Goal: Transaction & Acquisition: Purchase product/service

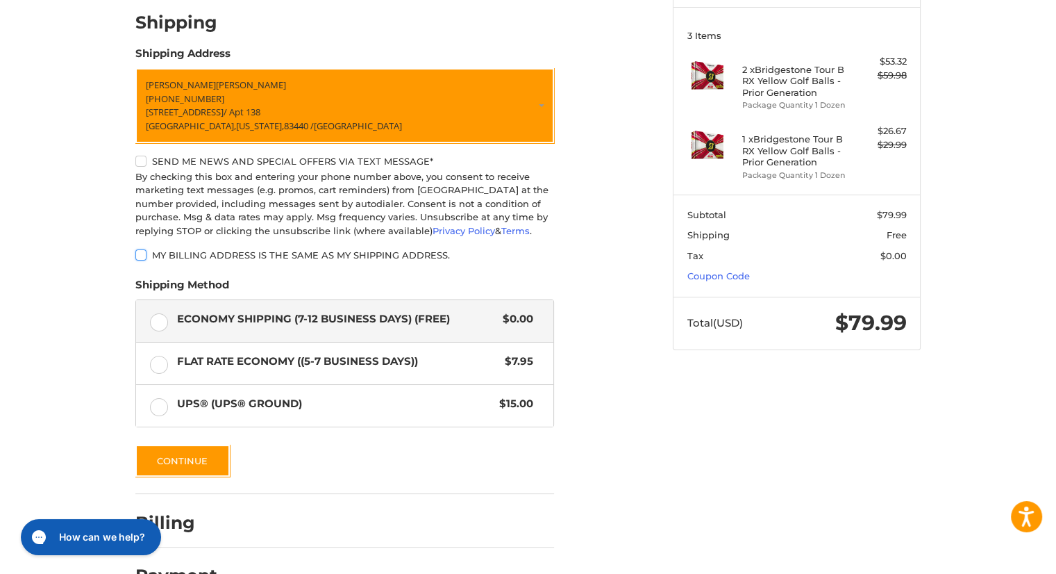
scroll to position [214, 0]
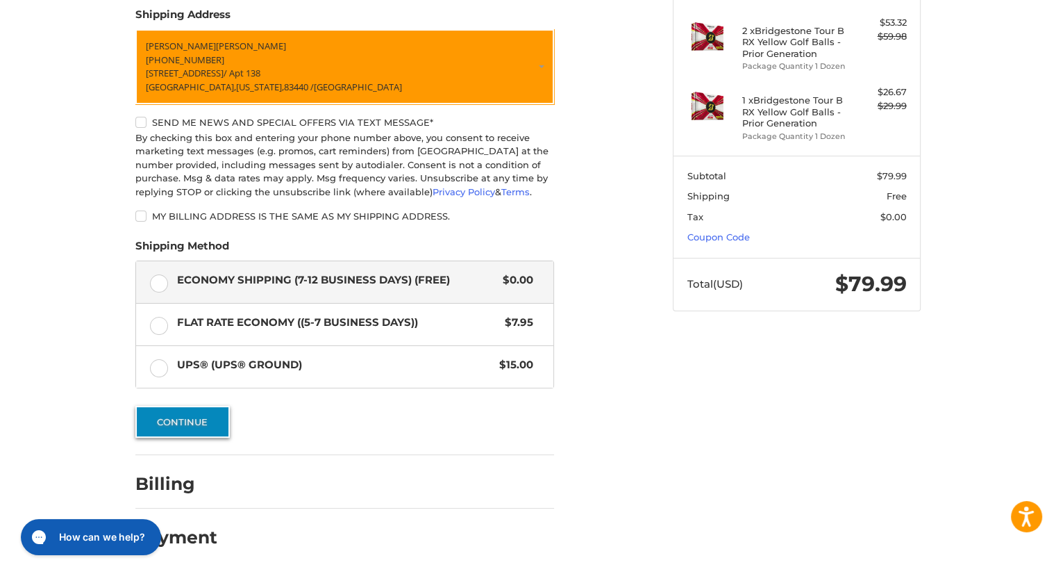
click at [190, 416] on button "Continue" at bounding box center [182, 422] width 94 height 32
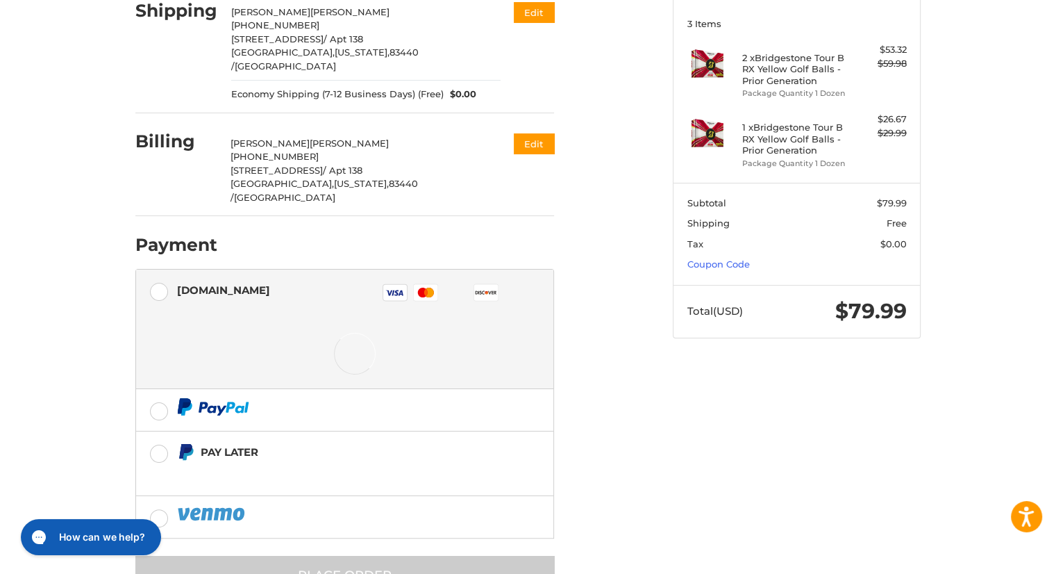
scroll to position [209, 0]
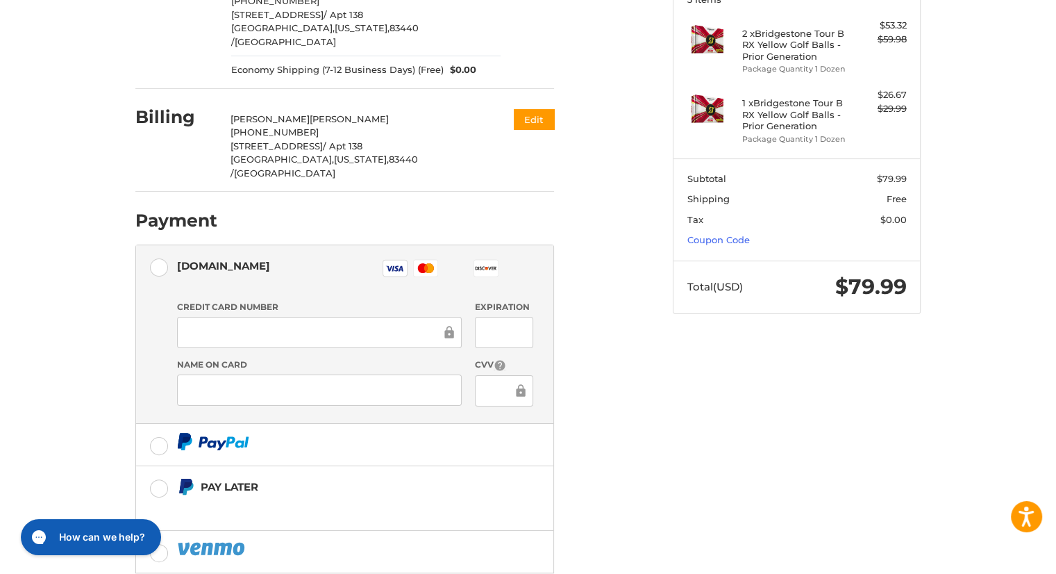
click at [269, 382] on iframe at bounding box center [319, 390] width 265 height 16
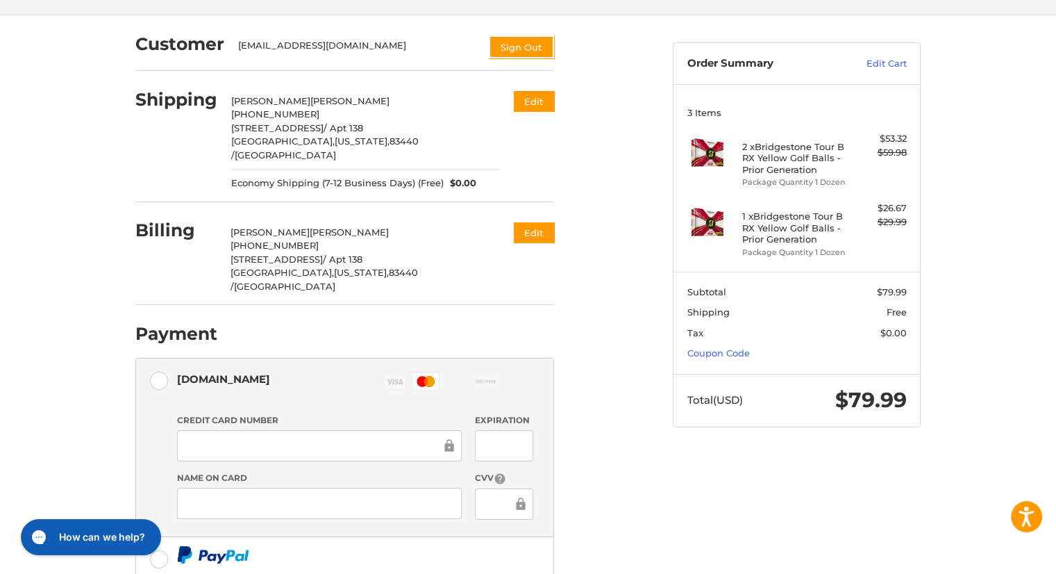
scroll to position [268, 0]
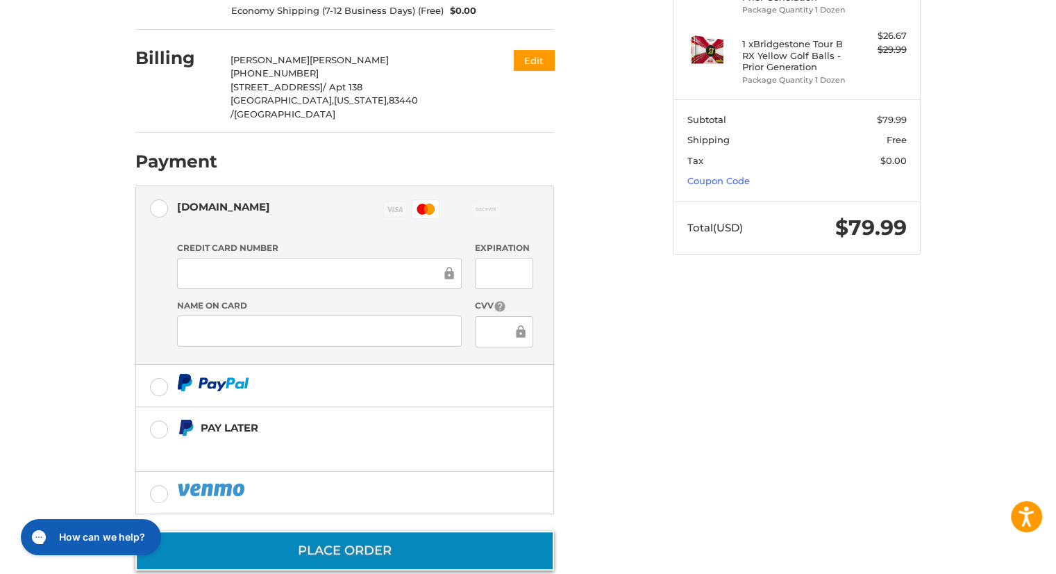
click at [392, 530] on button "Place Order" at bounding box center [344, 550] width 419 height 40
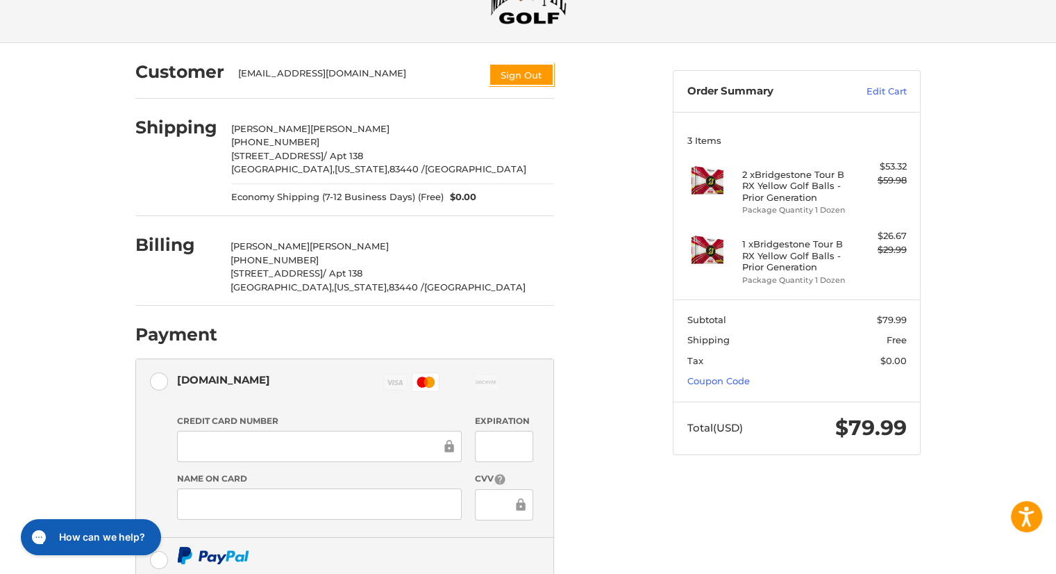
scroll to position [60, 0]
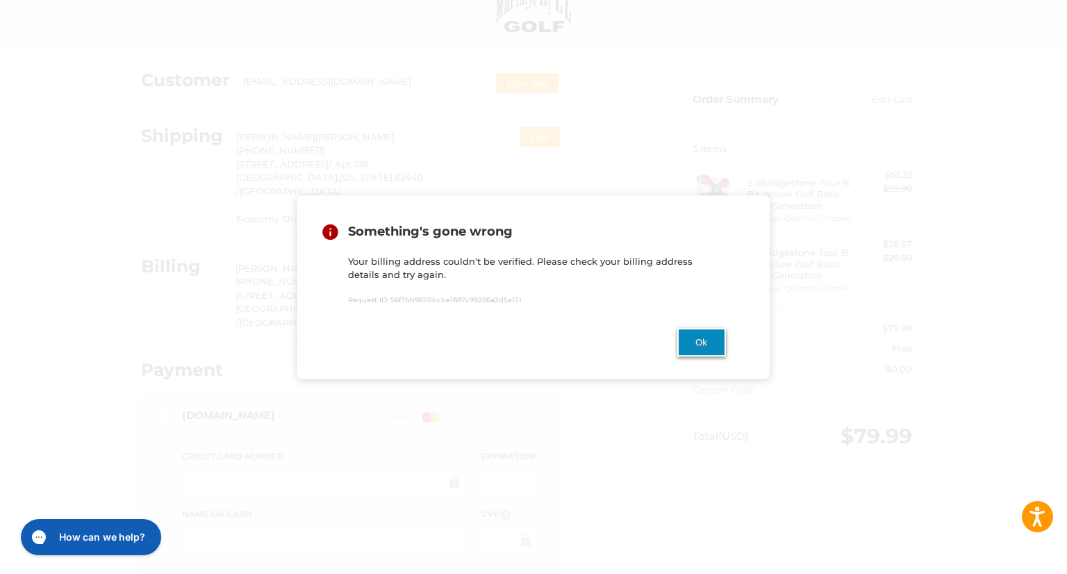
click at [708, 350] on button "Ok" at bounding box center [701, 342] width 49 height 28
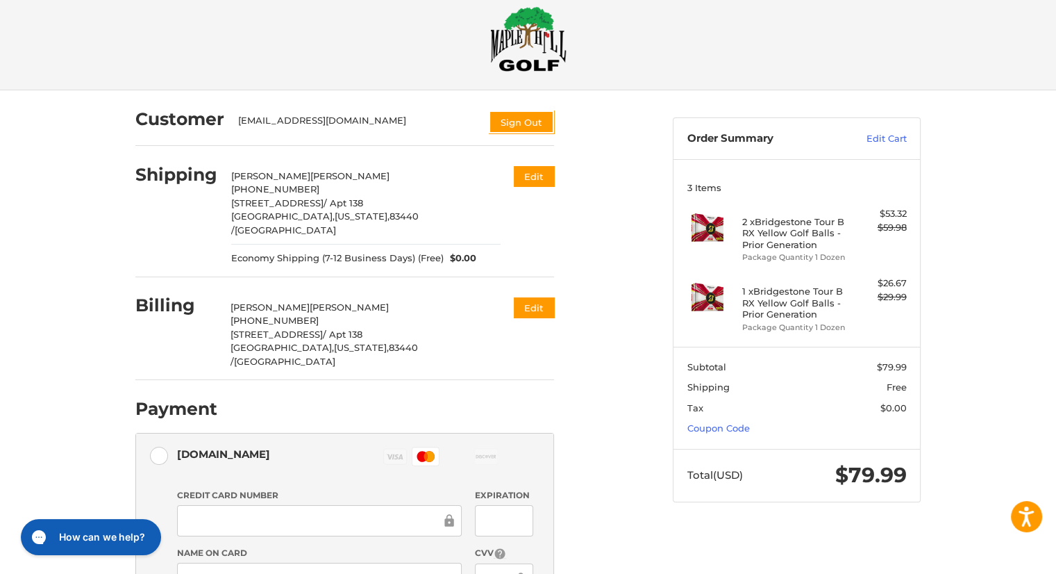
scroll to position [0, 0]
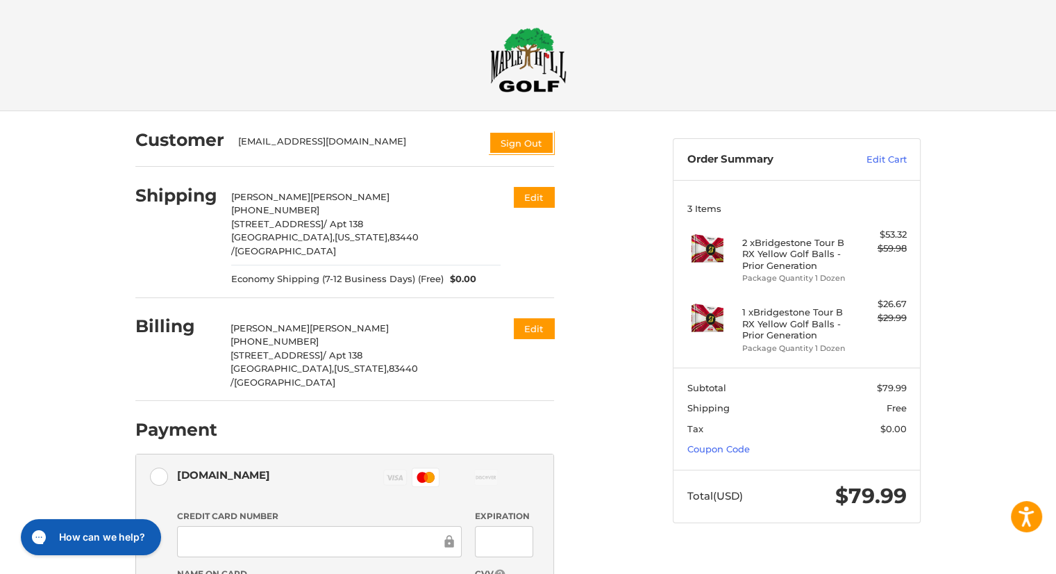
click at [536, 71] on img at bounding box center [528, 59] width 76 height 65
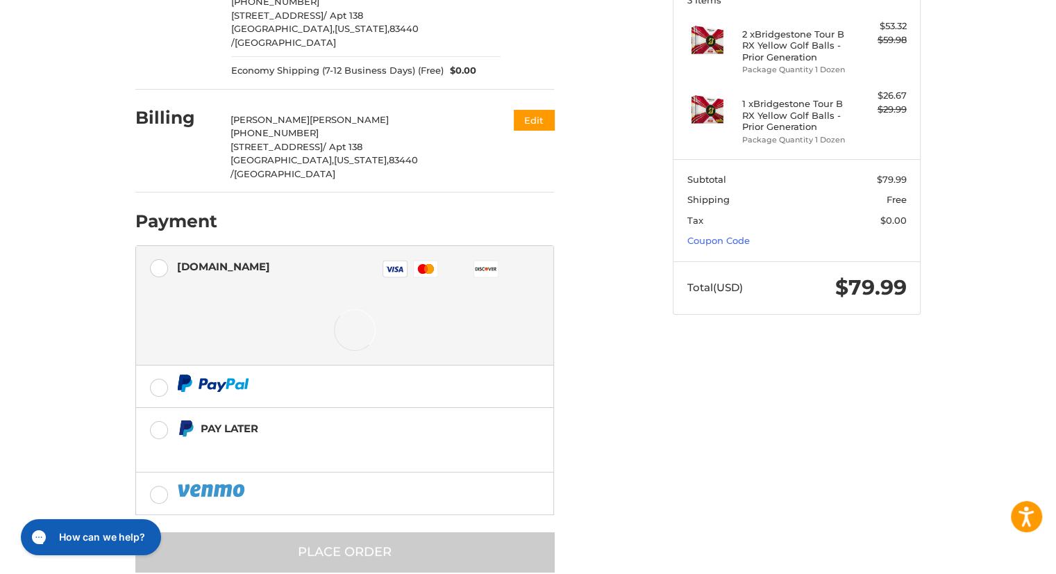
scroll to position [209, 0]
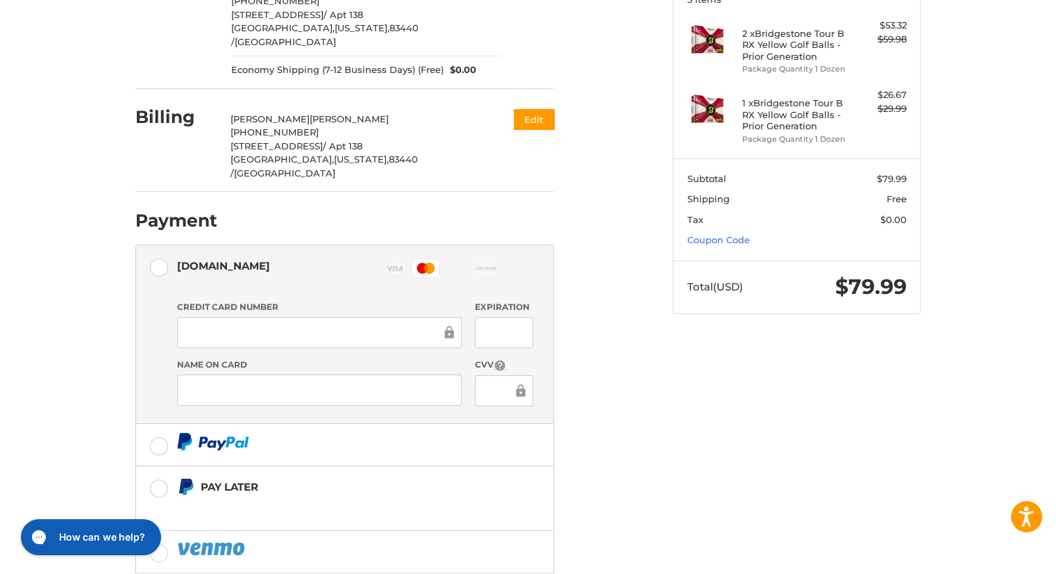
click at [672, 380] on div "Customer [EMAIL_ADDRESS][DOMAIN_NAME] Sign Out Shipping [PERSON_NAME] +1 208709…" at bounding box center [528, 280] width 833 height 757
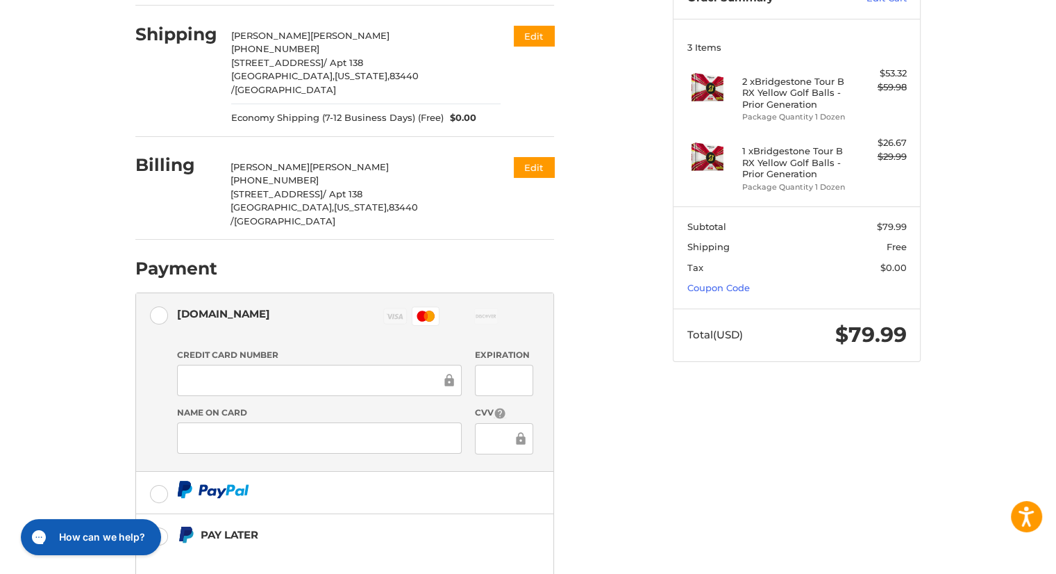
scroll to position [268, 0]
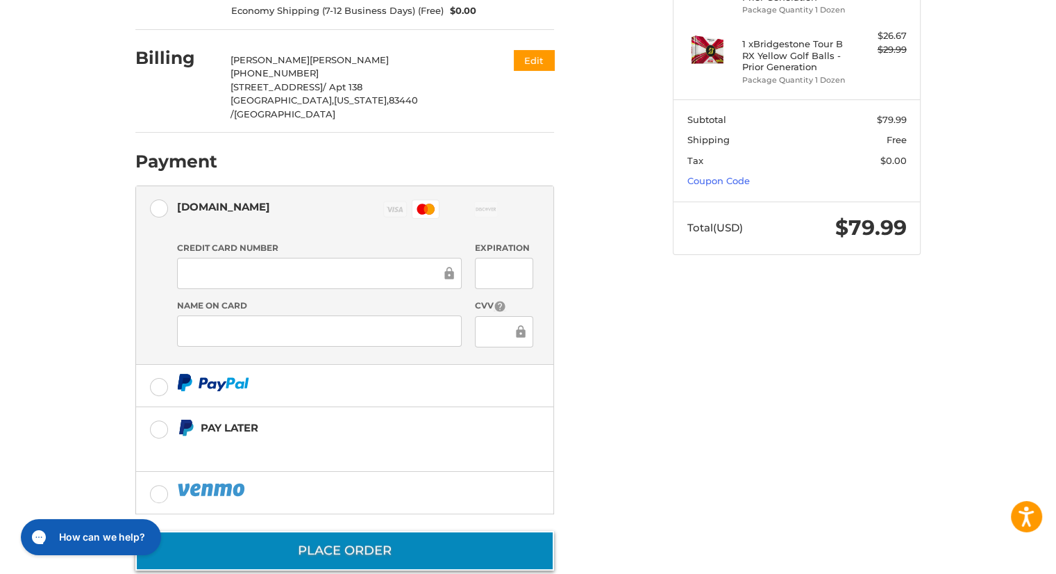
click at [308, 530] on button "Place Order" at bounding box center [344, 550] width 419 height 40
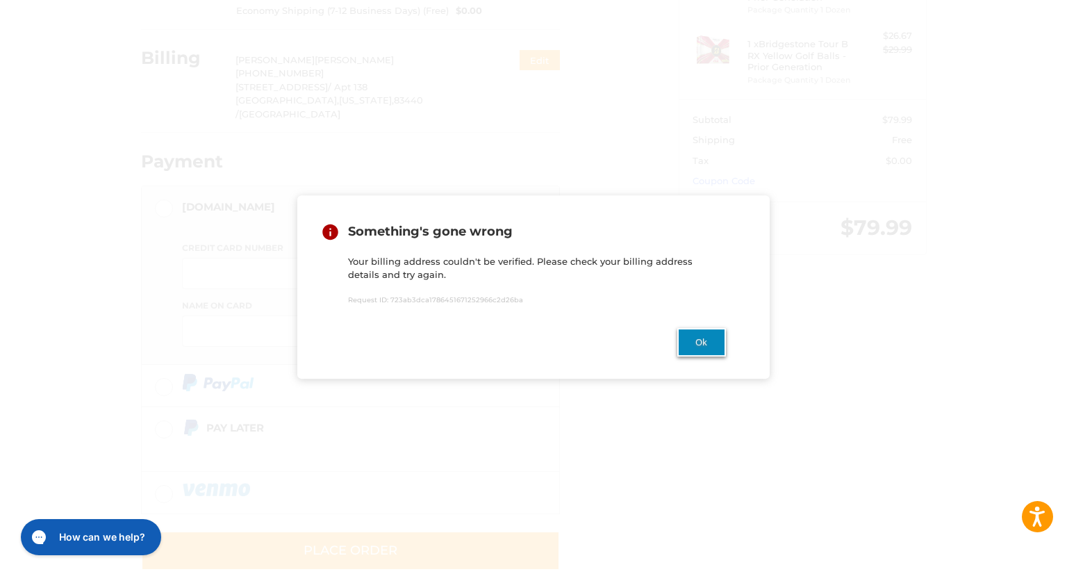
click at [698, 351] on button "Ok" at bounding box center [701, 342] width 49 height 28
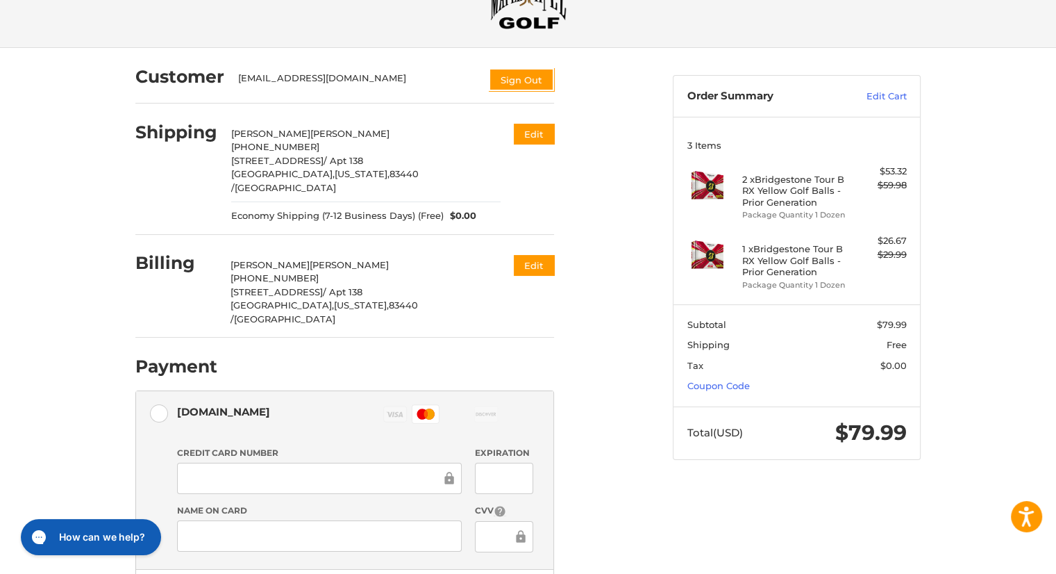
scroll to position [139, 0]
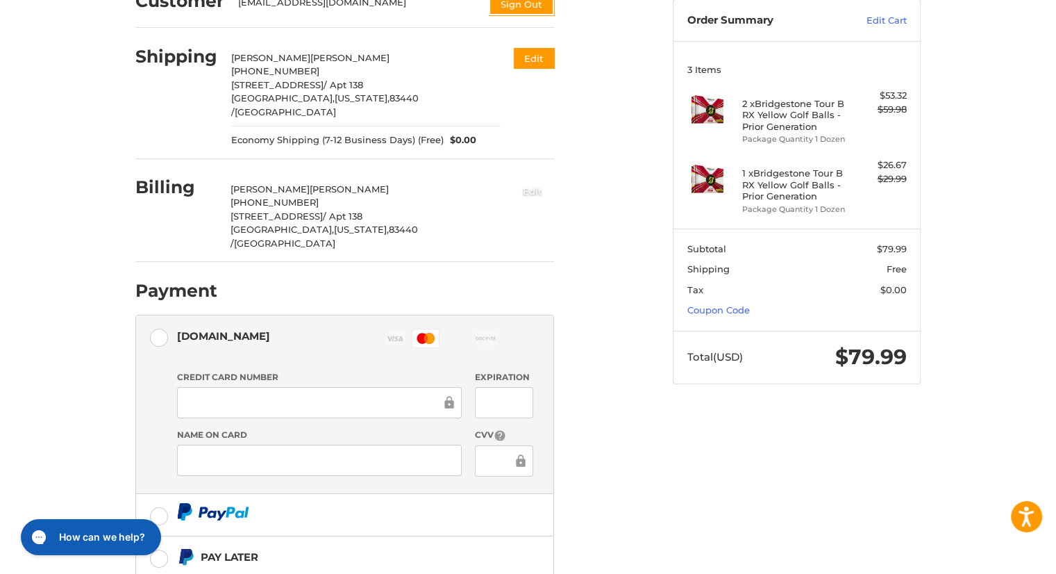
click at [532, 180] on button "Edit" at bounding box center [532, 190] width 43 height 23
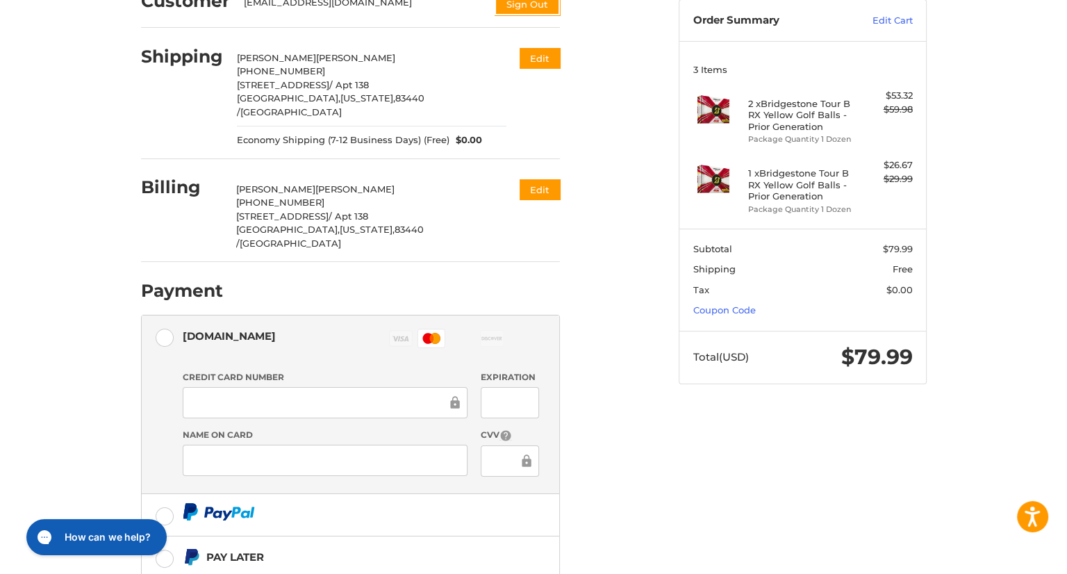
scroll to position [0, 0]
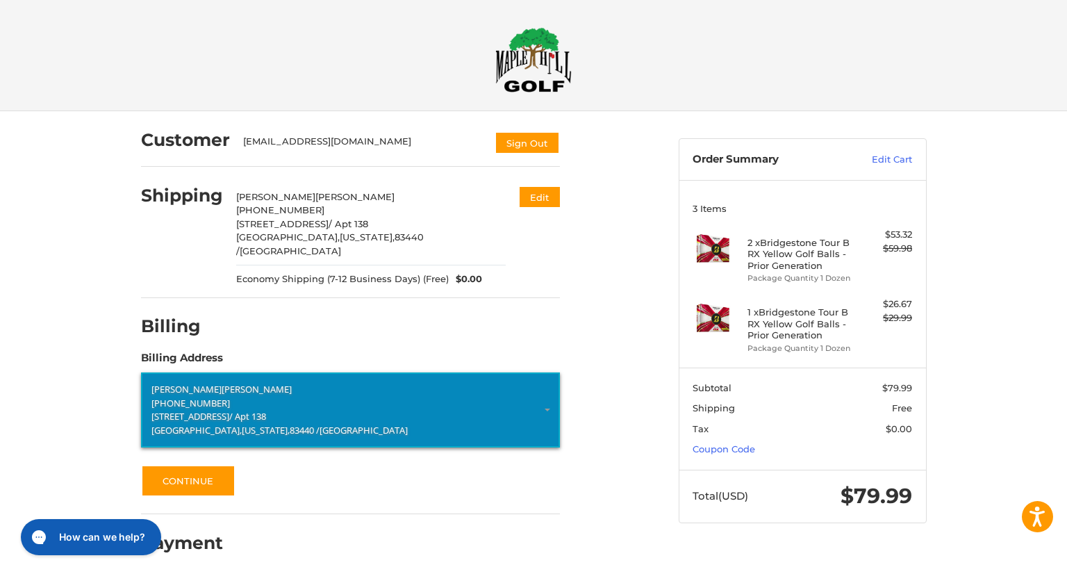
click at [258, 396] on p "[PHONE_NUMBER]" at bounding box center [350, 403] width 398 height 14
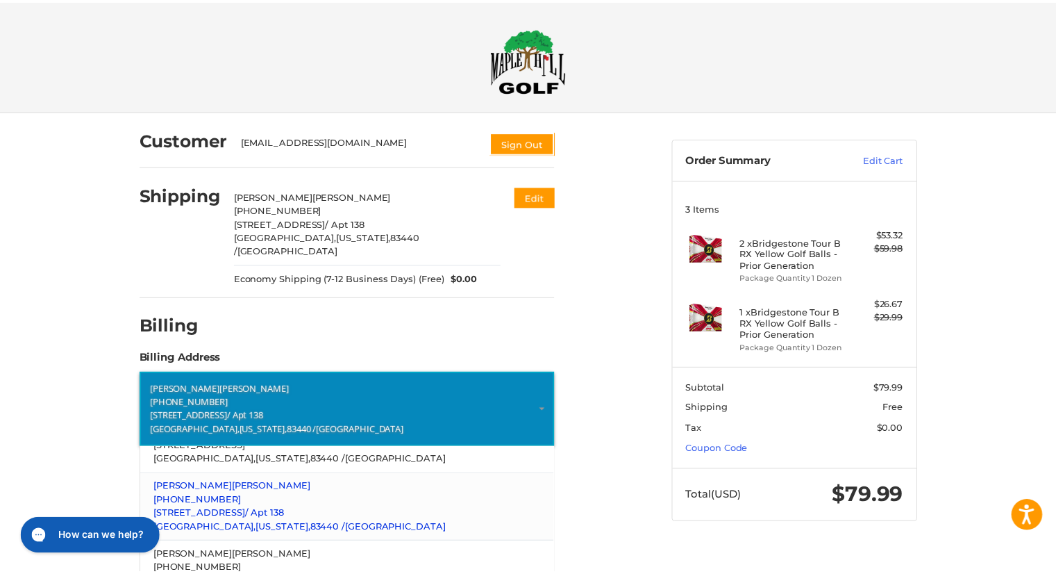
scroll to position [139, 0]
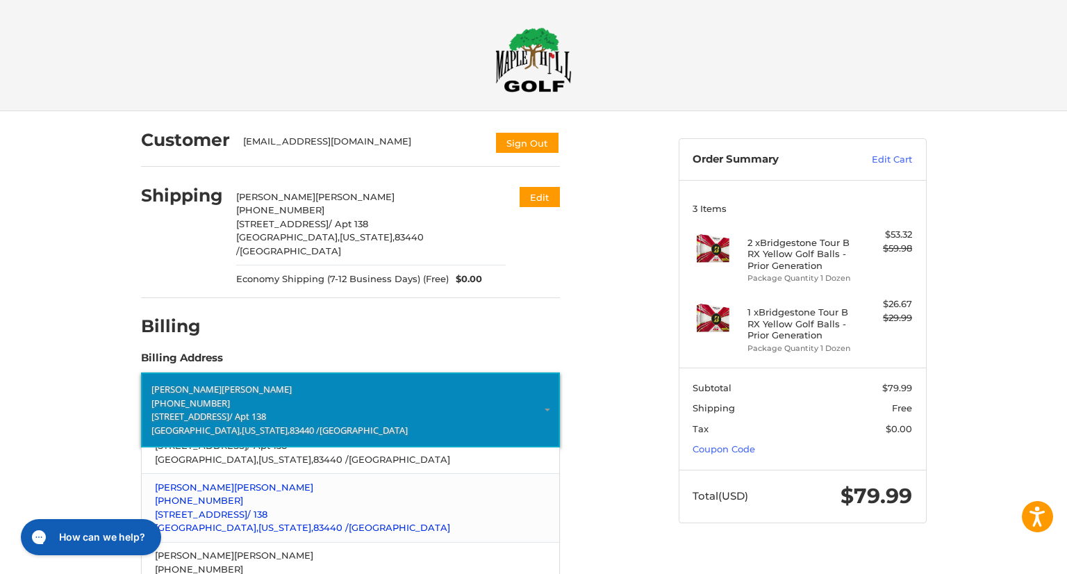
click at [271, 494] on p "[PHONE_NUMBER]" at bounding box center [350, 501] width 390 height 14
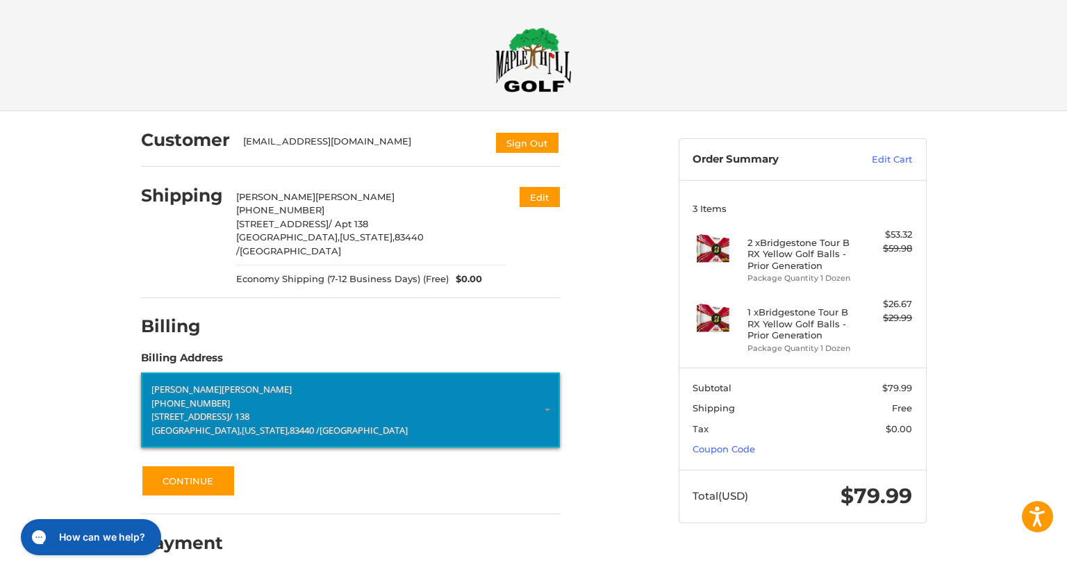
click at [183, 484] on li "Billing Billing Address [PERSON_NAME] +1 2087096924 [STREET_ADDRESS][US_STATE] …" at bounding box center [350, 406] width 419 height 216
click at [190, 466] on button "Continue" at bounding box center [188, 481] width 94 height 32
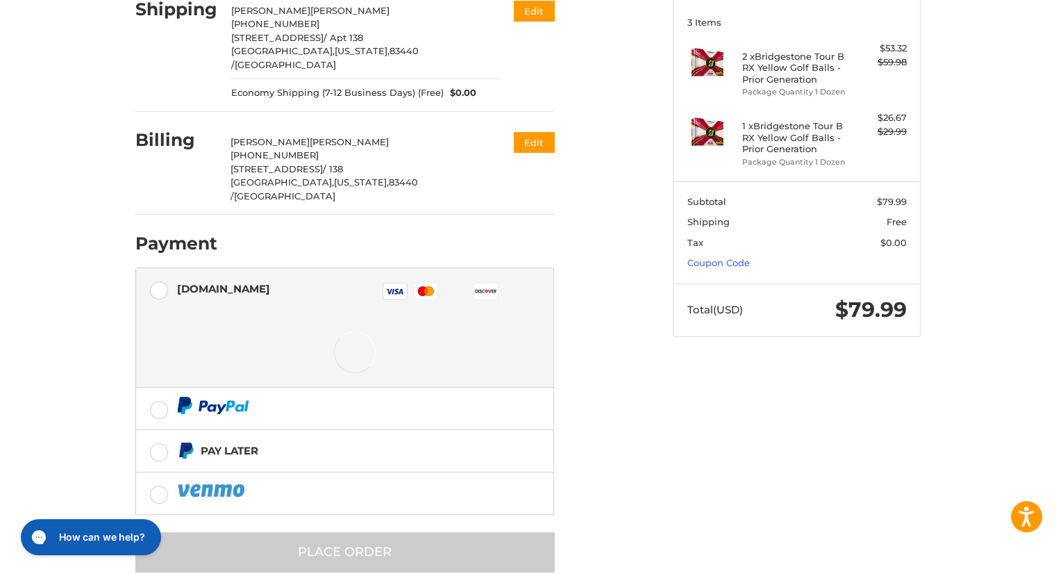
scroll to position [187, 0]
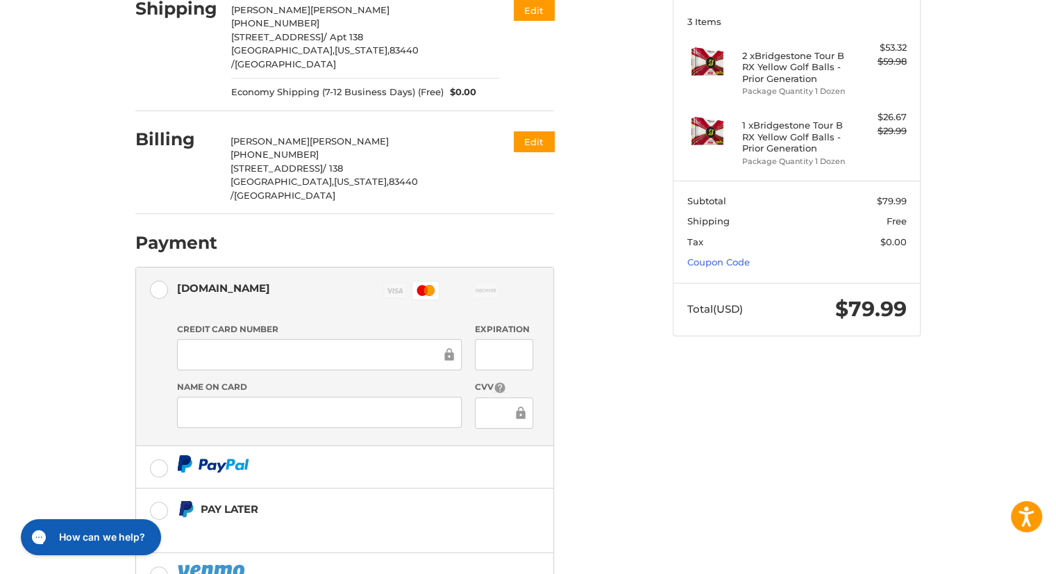
click at [601, 435] on ol "Customer [EMAIL_ADDRESS][DOMAIN_NAME] Sign Out Shipping [PERSON_NAME] +1 208709…" at bounding box center [371, 287] width 473 height 727
click at [653, 435] on div "Customer [EMAIL_ADDRESS][DOMAIN_NAME] Sign Out Shipping [PERSON_NAME] +1 208709…" at bounding box center [393, 296] width 537 height 744
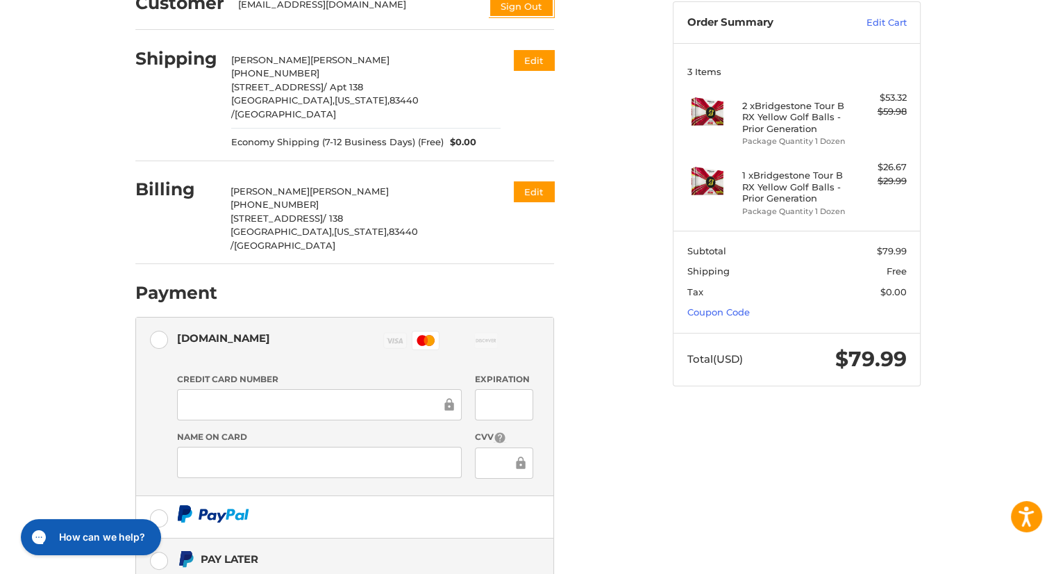
scroll to position [268, 0]
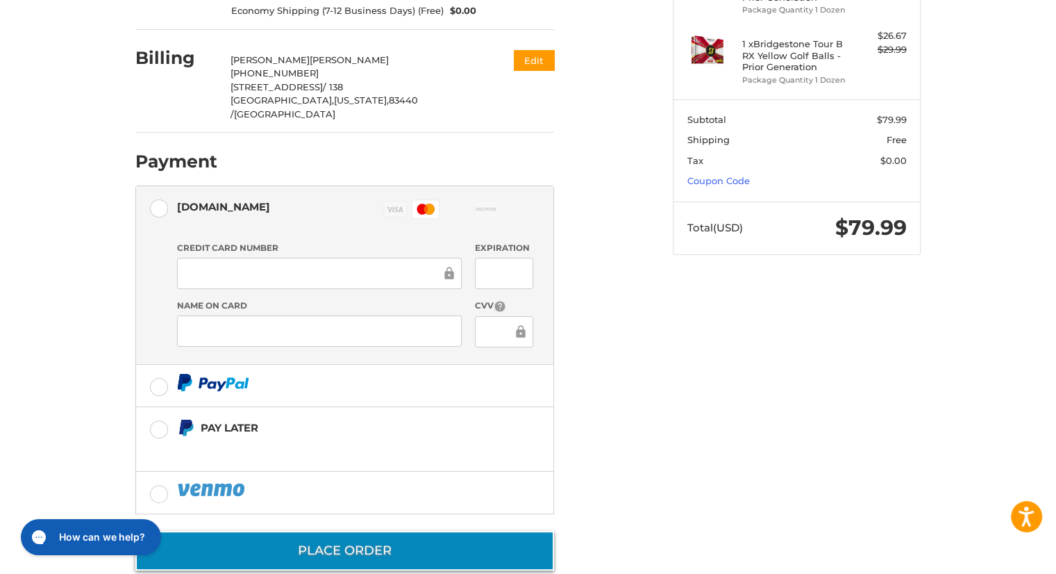
click at [301, 530] on button "Place Order" at bounding box center [344, 550] width 419 height 40
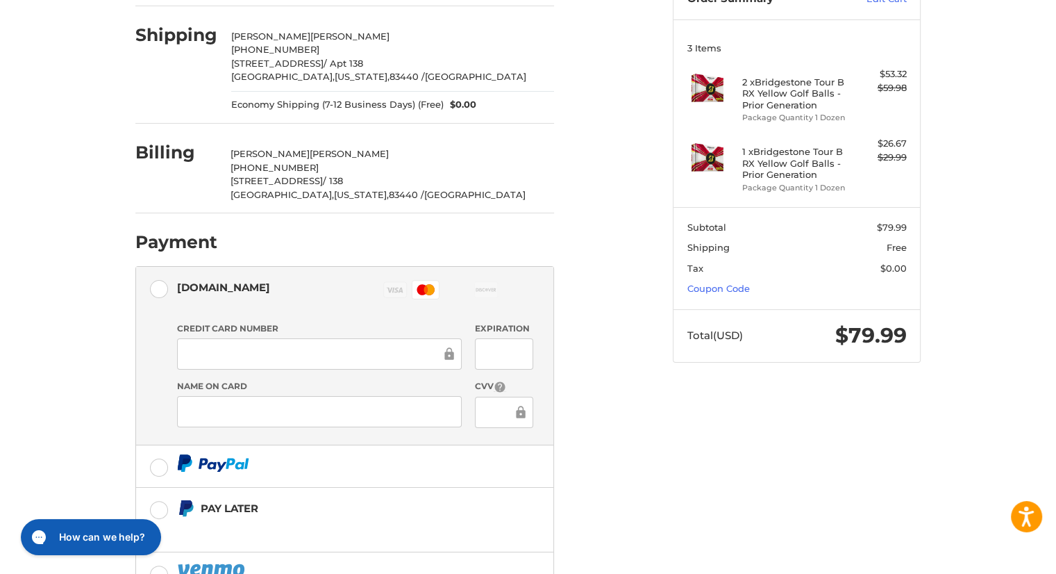
scroll to position [199, 0]
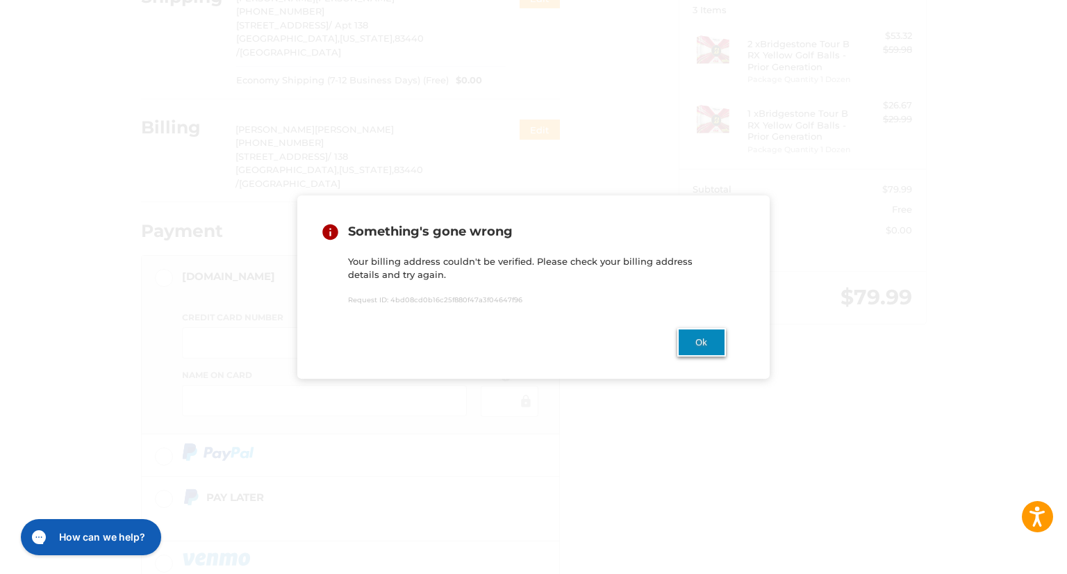
click at [688, 342] on button "Ok" at bounding box center [701, 342] width 49 height 28
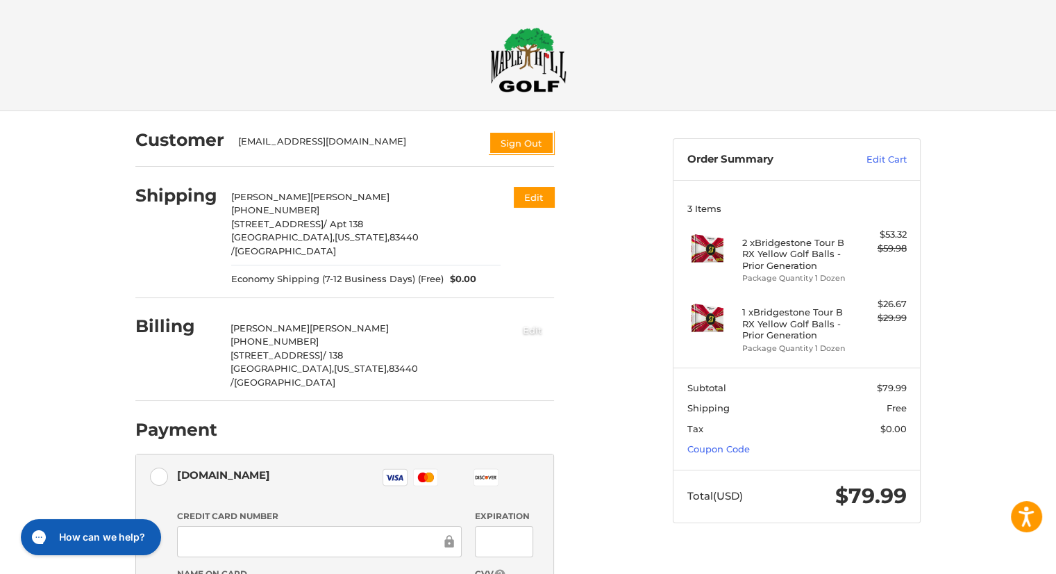
click at [525, 318] on button "Edit" at bounding box center [532, 329] width 43 height 23
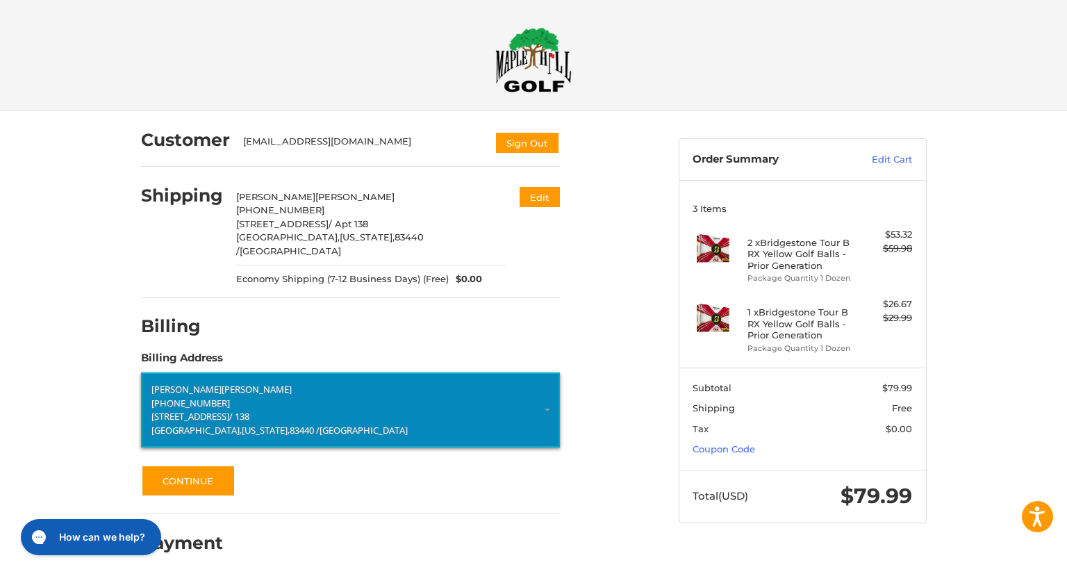
click at [247, 410] on p "565 Pioneer Rd / 138" at bounding box center [350, 417] width 398 height 14
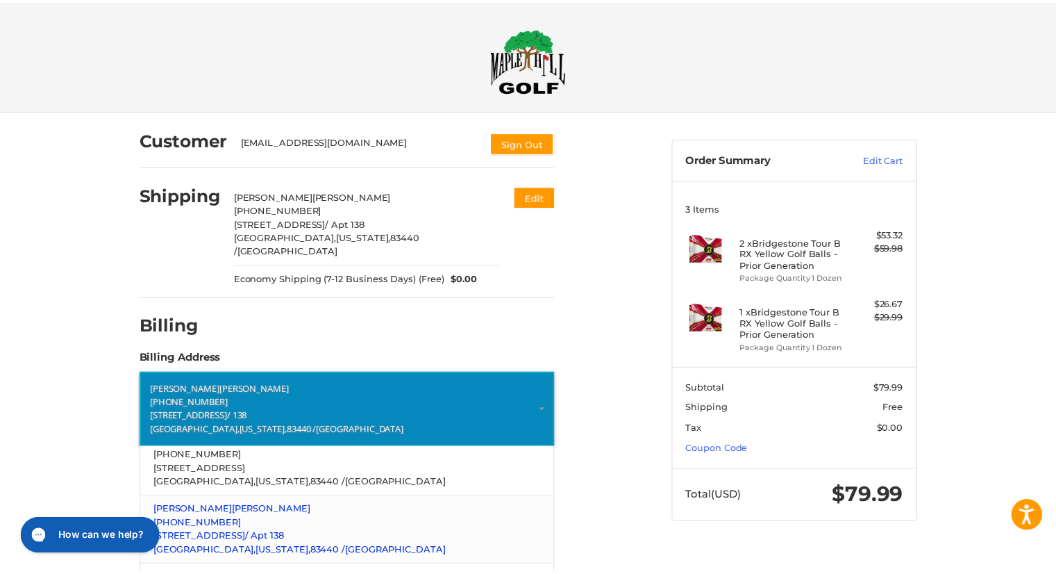
scroll to position [69, 0]
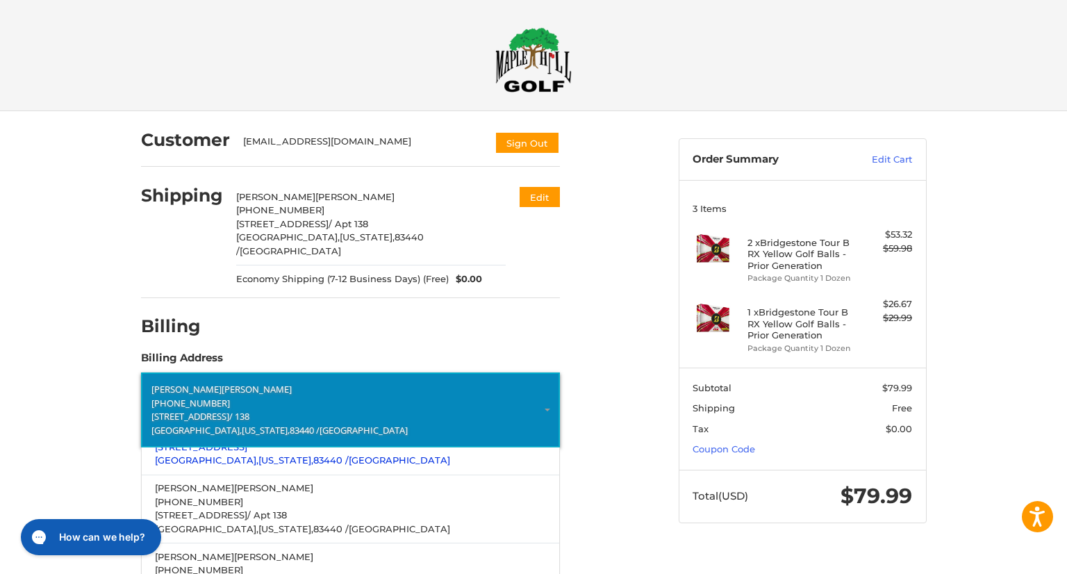
click at [313, 454] on span "83440 /" at bounding box center [330, 459] width 35 height 11
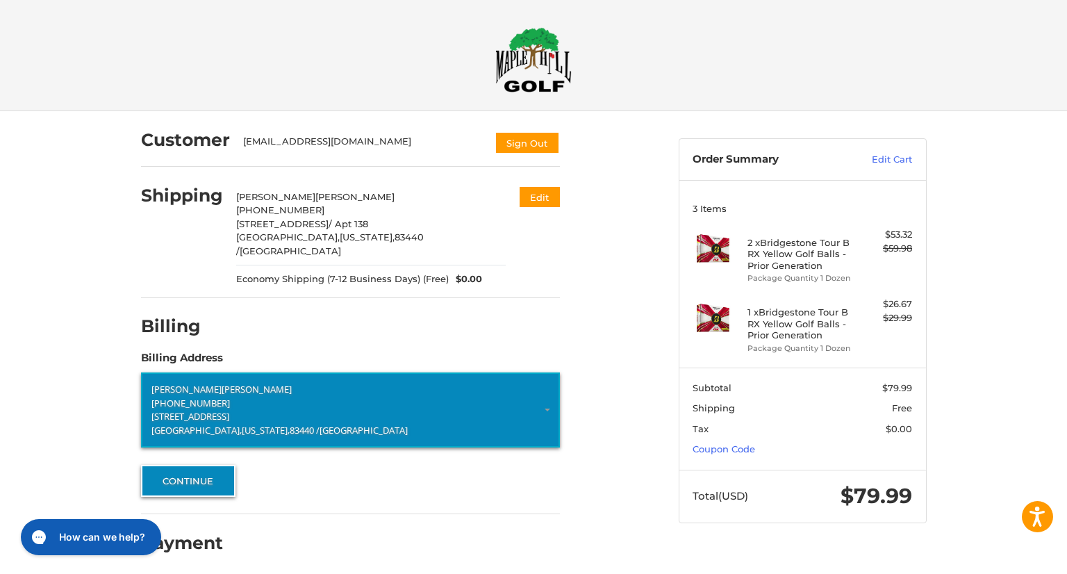
click at [203, 465] on button "Continue" at bounding box center [188, 481] width 94 height 32
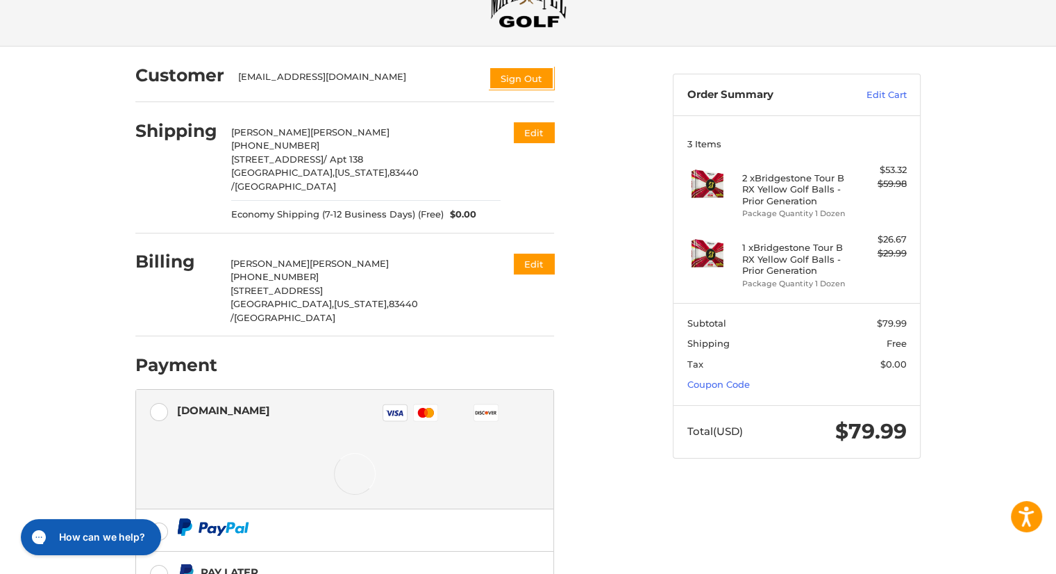
scroll to position [187, 0]
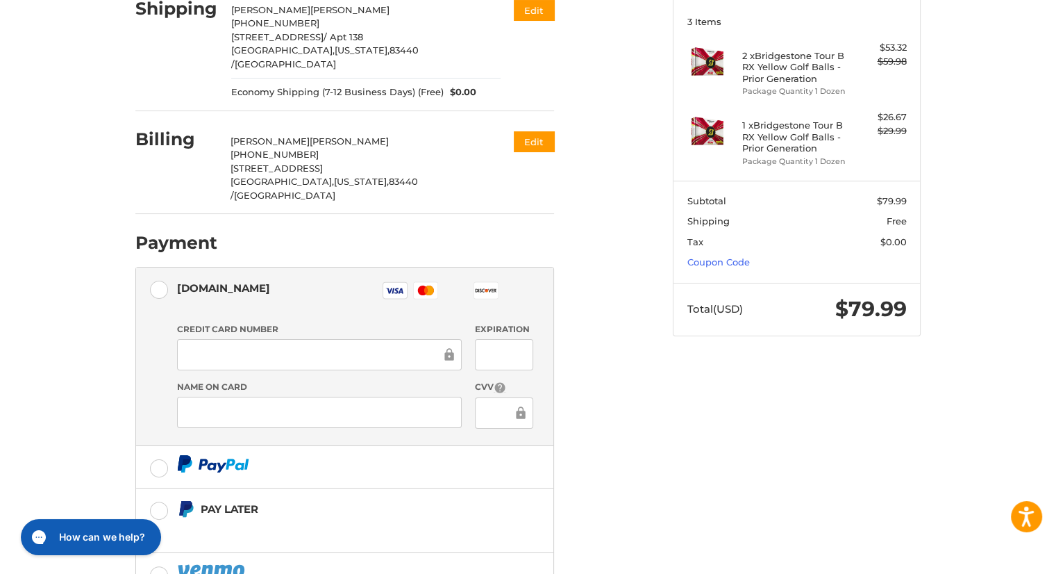
click at [227, 339] on div at bounding box center [319, 354] width 285 height 31
click at [499, 405] on iframe at bounding box center [499, 413] width 28 height 16
click at [94, 375] on div "Customer simdalch83@gmail.com Sign Out Shipping Jeff Rydalch +1 2087096924 565 …" at bounding box center [528, 302] width 1056 height 757
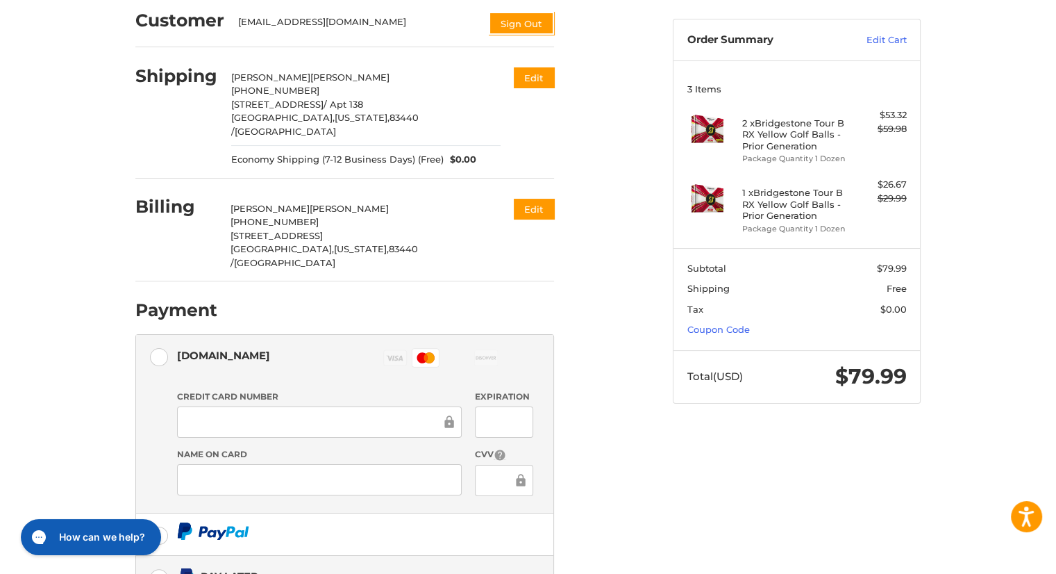
scroll to position [268, 0]
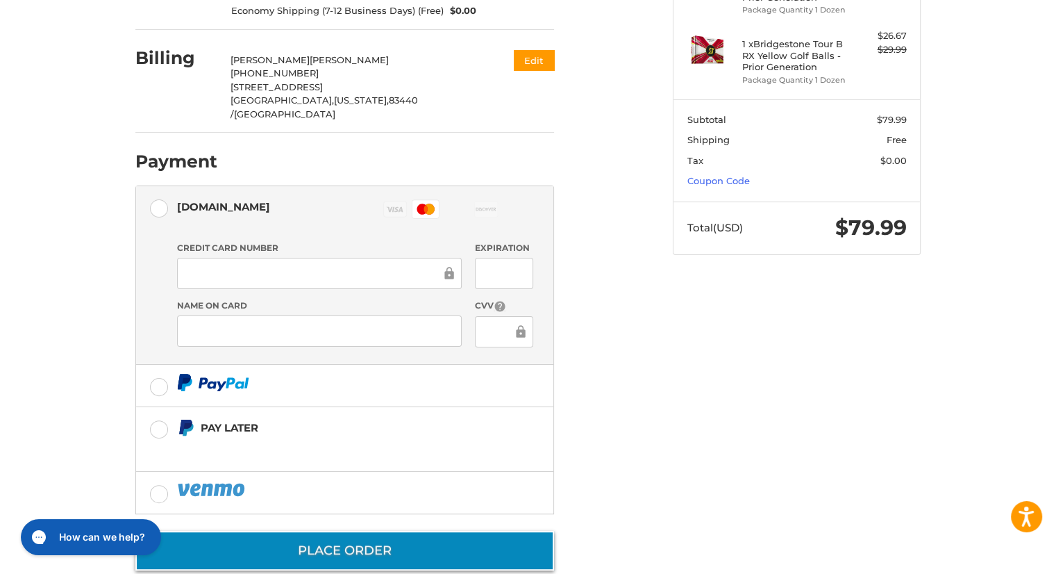
click at [369, 530] on button "Place Order" at bounding box center [344, 550] width 419 height 40
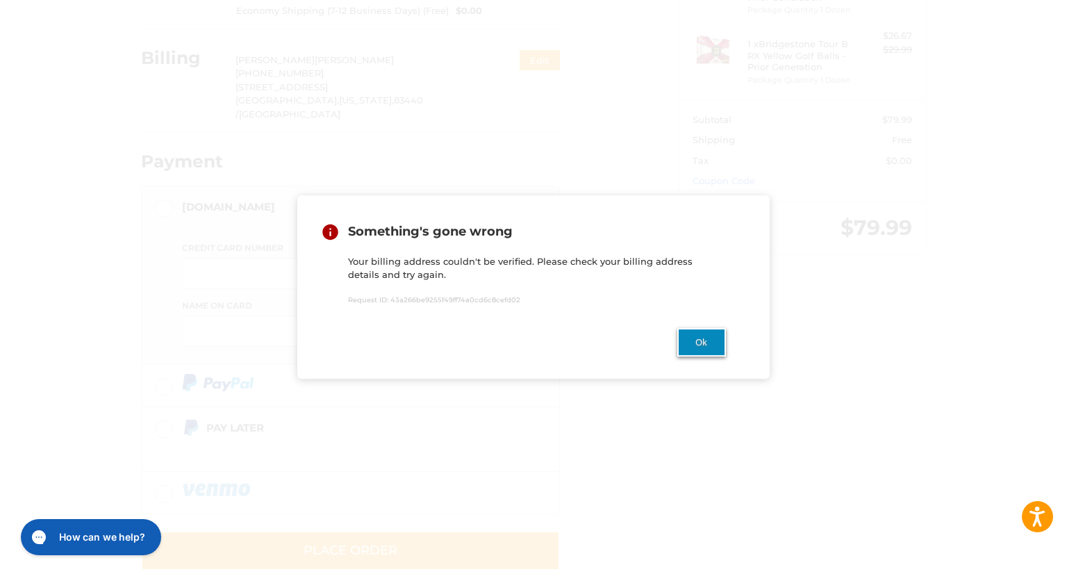
click at [689, 342] on button "Ok" at bounding box center [701, 342] width 49 height 28
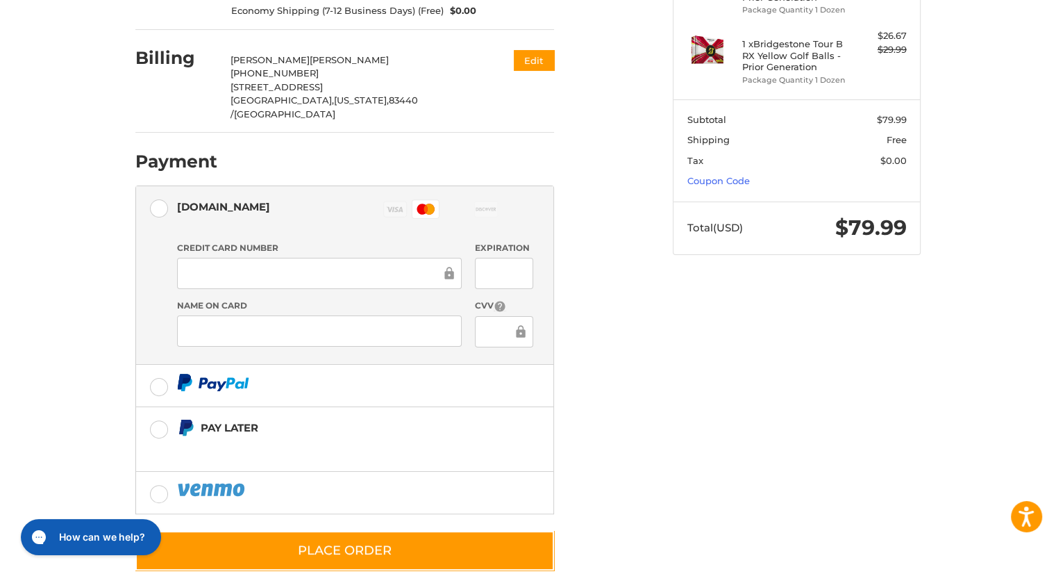
scroll to position [60, 0]
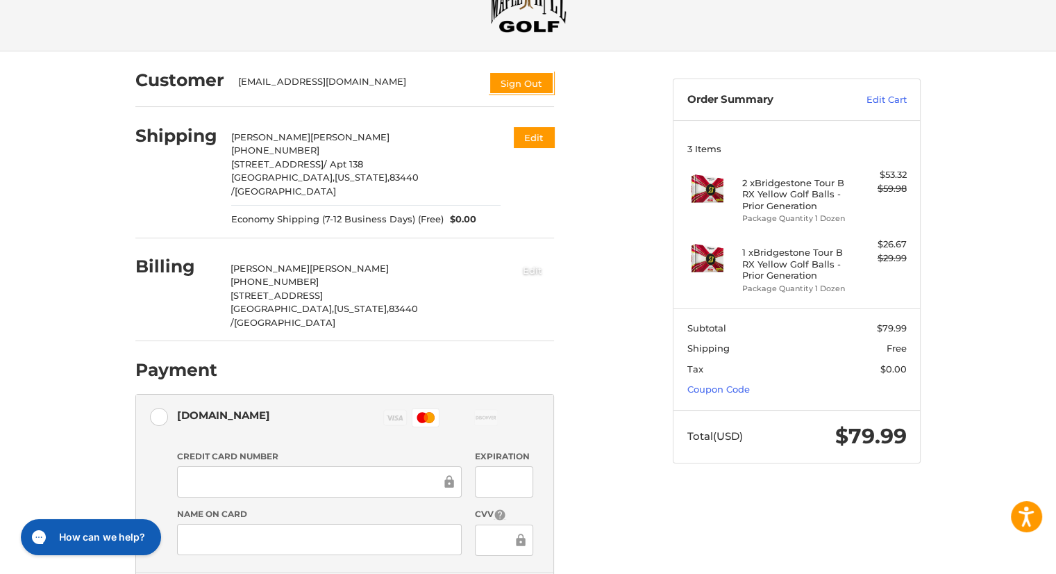
click at [528, 258] on button "Edit" at bounding box center [532, 269] width 43 height 23
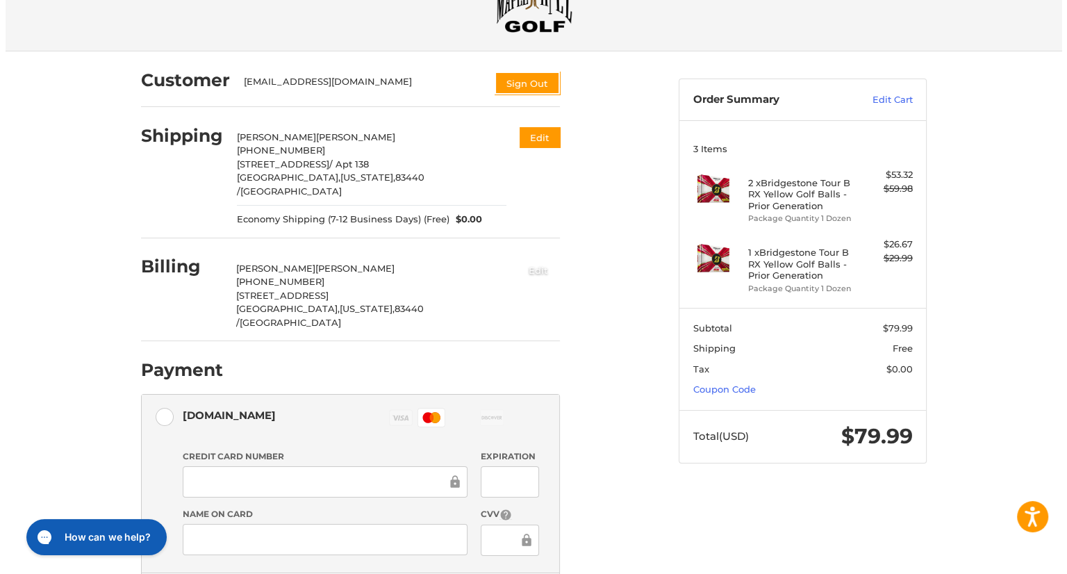
scroll to position [0, 0]
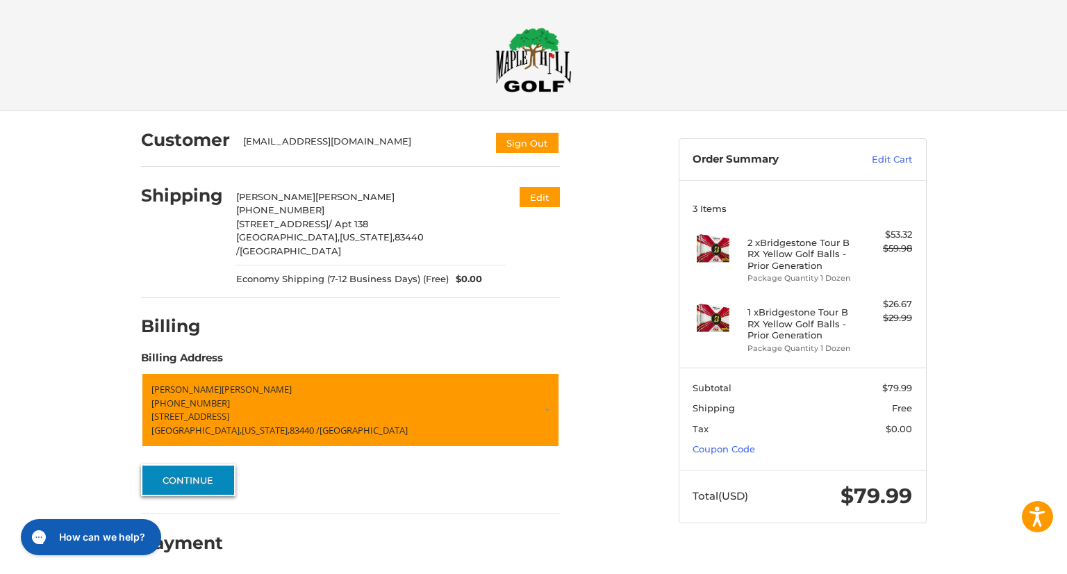
click at [198, 464] on button "Continue" at bounding box center [188, 480] width 94 height 32
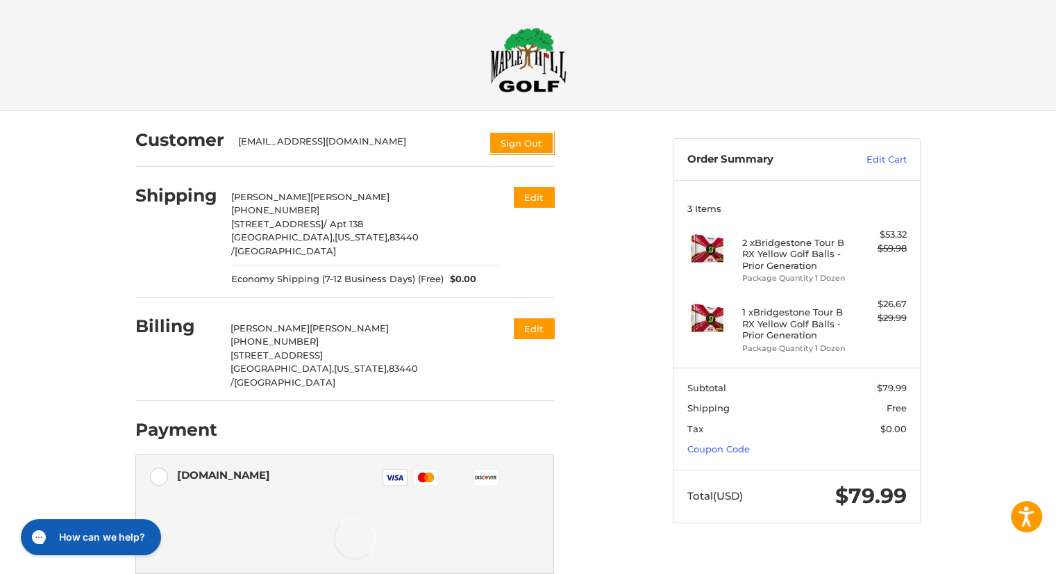
click at [554, 317] on ol "Customer simdalch83@gmail.com Sign Out Shipping Jeff Rydalch +1 2087096924 565 …" at bounding box center [371, 434] width 473 height 646
click at [549, 318] on button "Edit" at bounding box center [532, 329] width 43 height 23
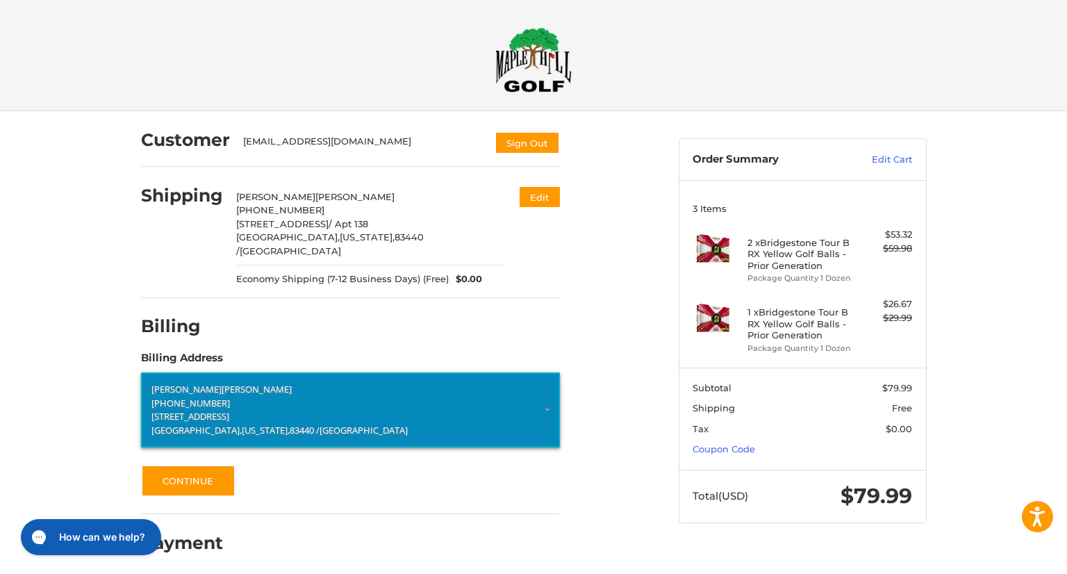
click at [246, 396] on p "[PHONE_NUMBER]" at bounding box center [350, 403] width 398 height 14
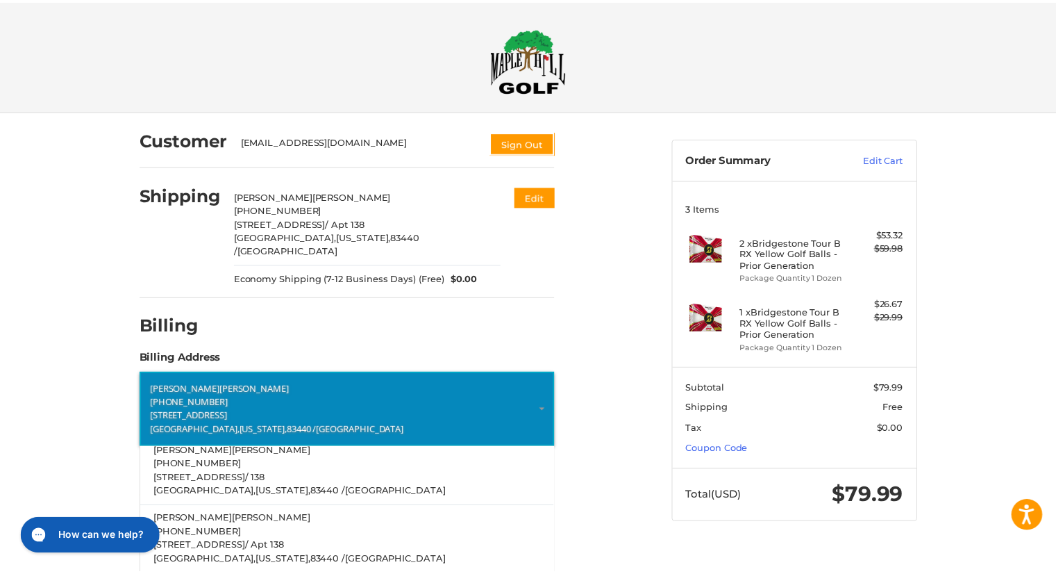
scroll to position [183, 0]
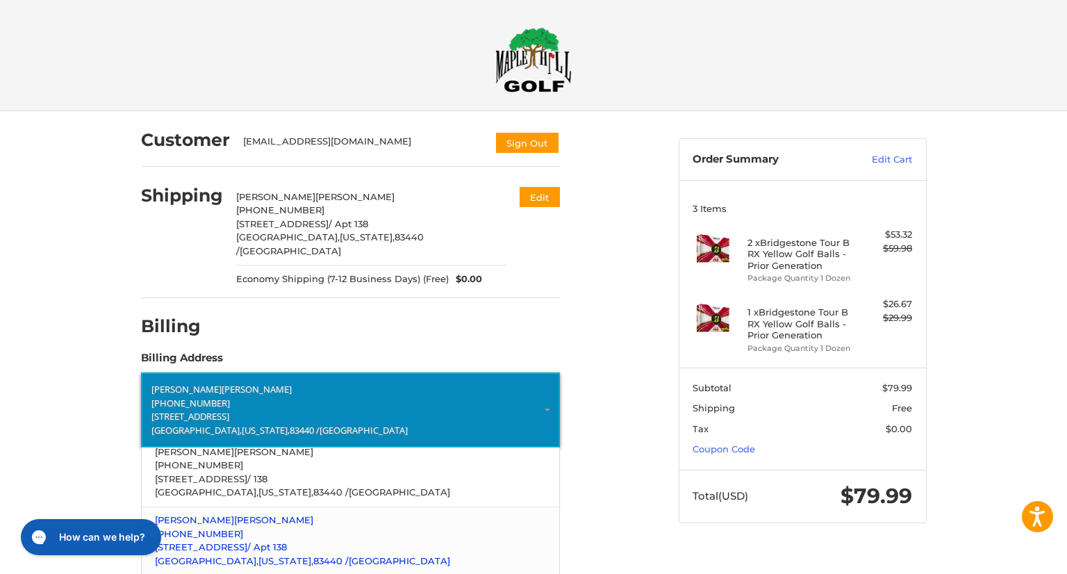
click at [248, 527] on p "[PHONE_NUMBER]" at bounding box center [350, 534] width 390 height 14
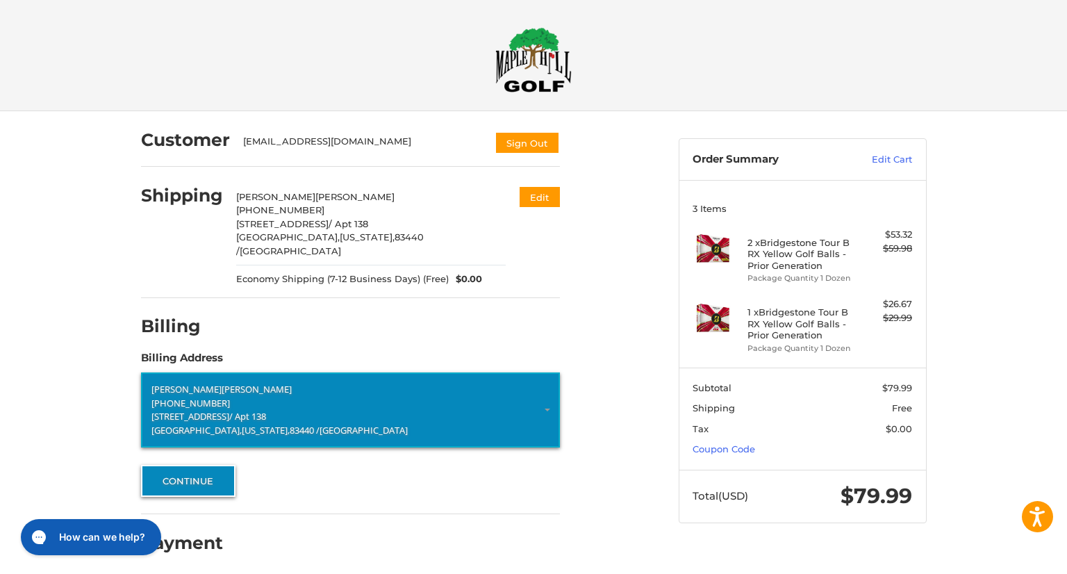
click at [197, 475] on button "Continue" at bounding box center [188, 481] width 94 height 32
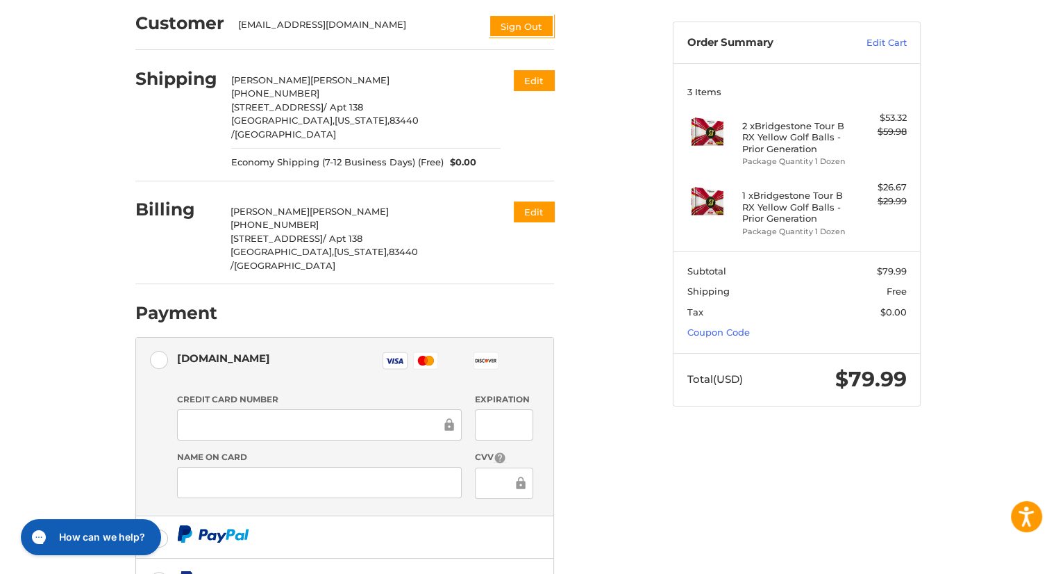
scroll to position [139, 0]
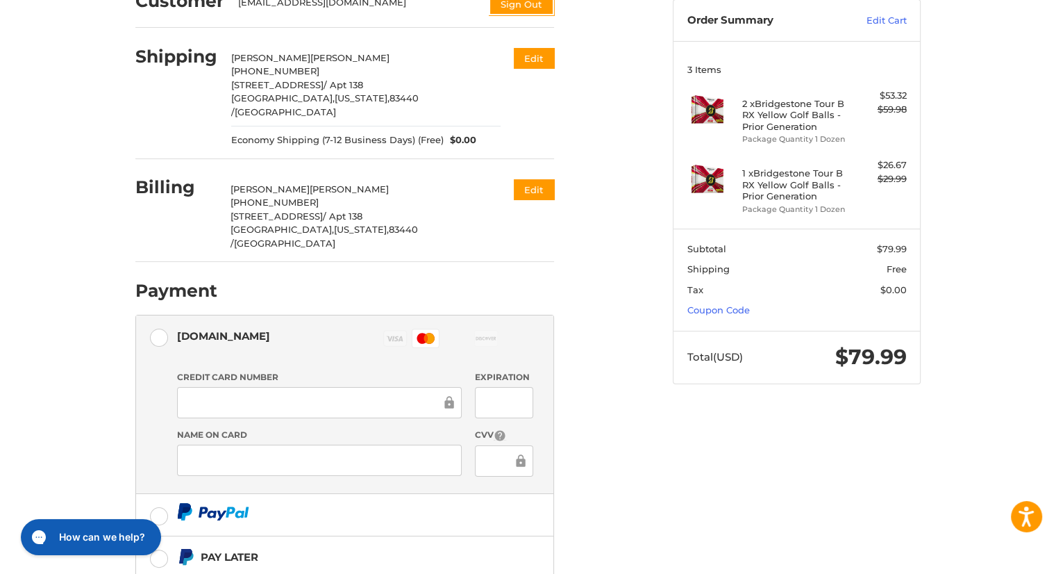
click at [610, 399] on div "Customer simdalch83@gmail.com Sign Out Shipping Jeff Rydalch +1 2087096924 565 …" at bounding box center [393, 344] width 537 height 744
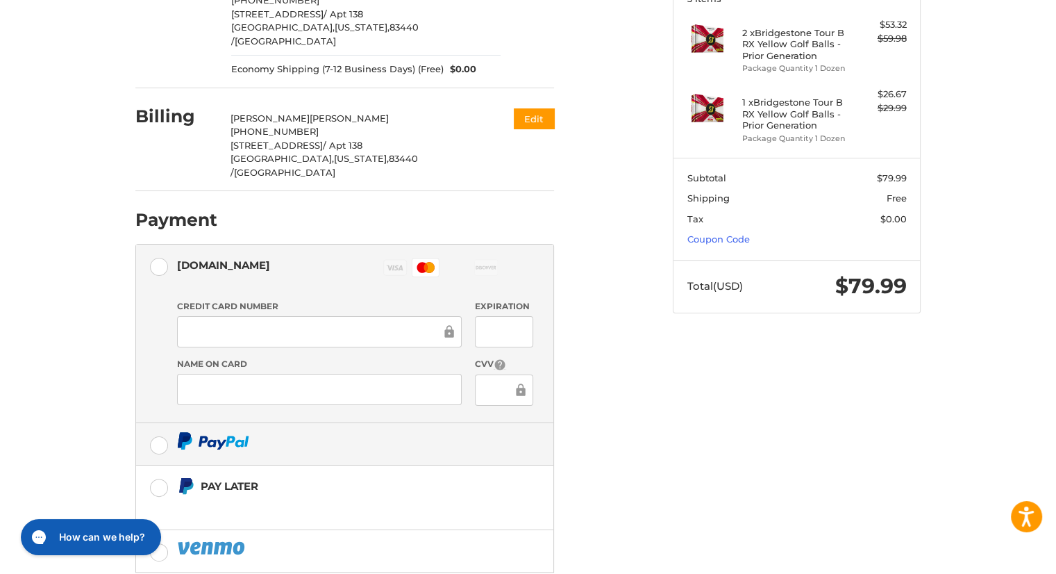
scroll to position [268, 0]
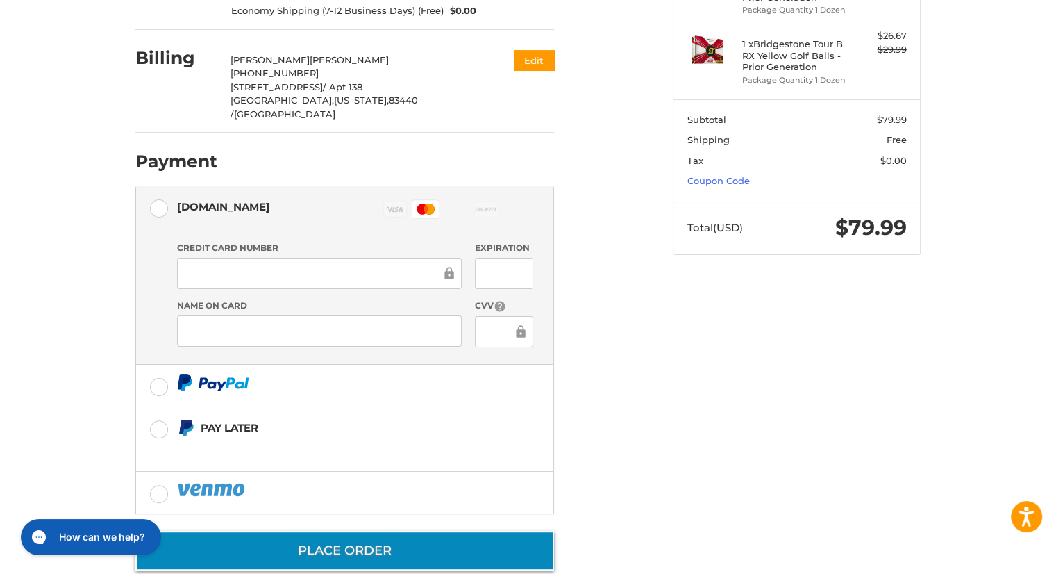
click at [333, 530] on button "Place Order" at bounding box center [344, 550] width 419 height 40
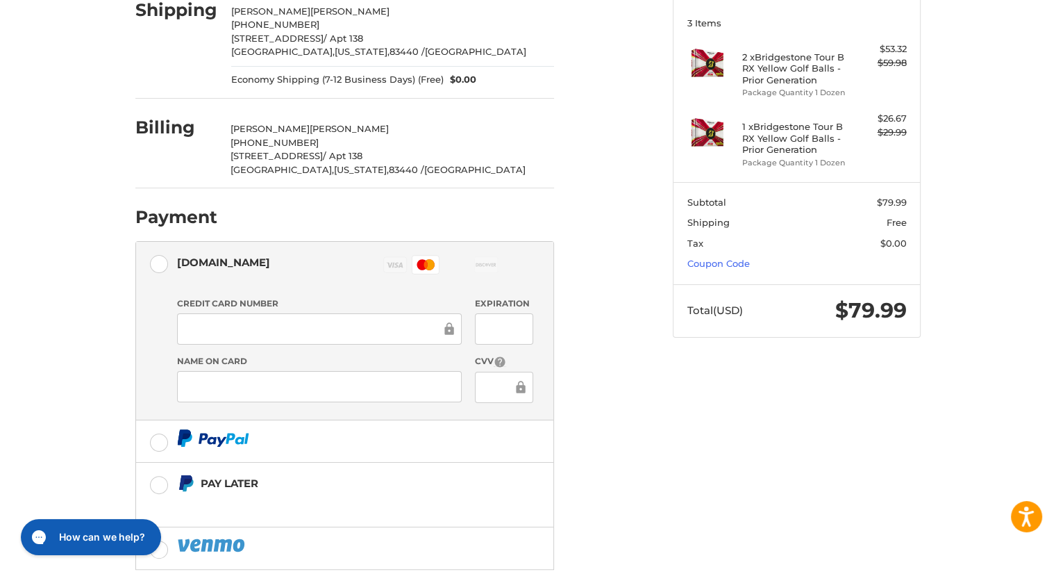
scroll to position [199, 0]
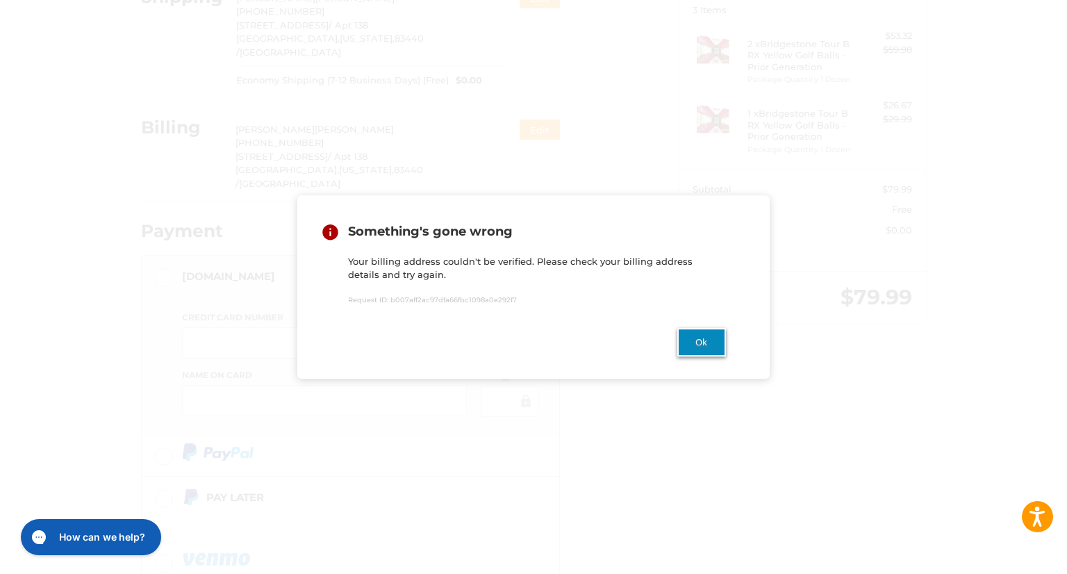
click at [686, 336] on button "Ok" at bounding box center [701, 342] width 49 height 28
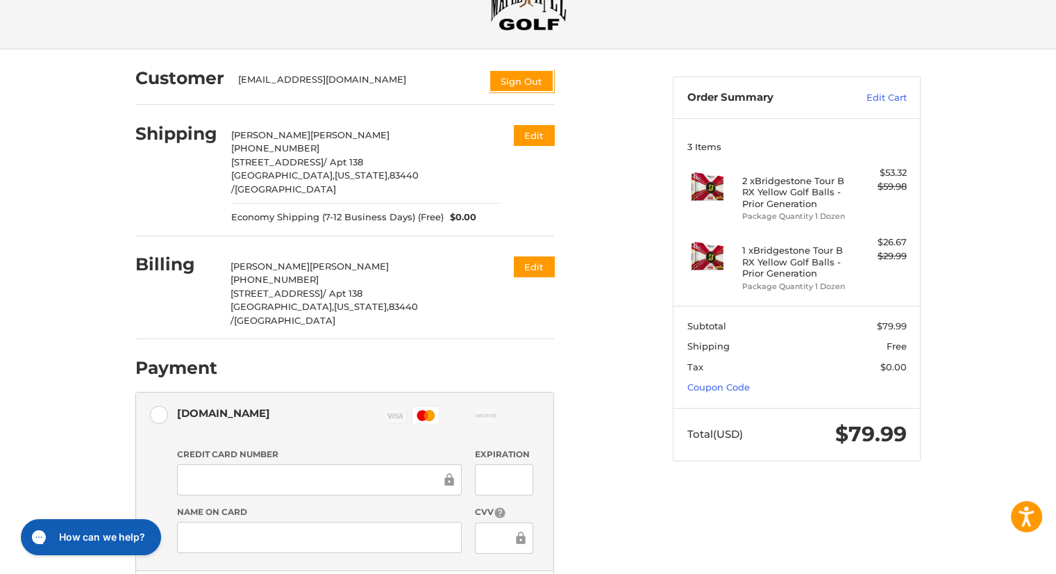
scroll to position [60, 0]
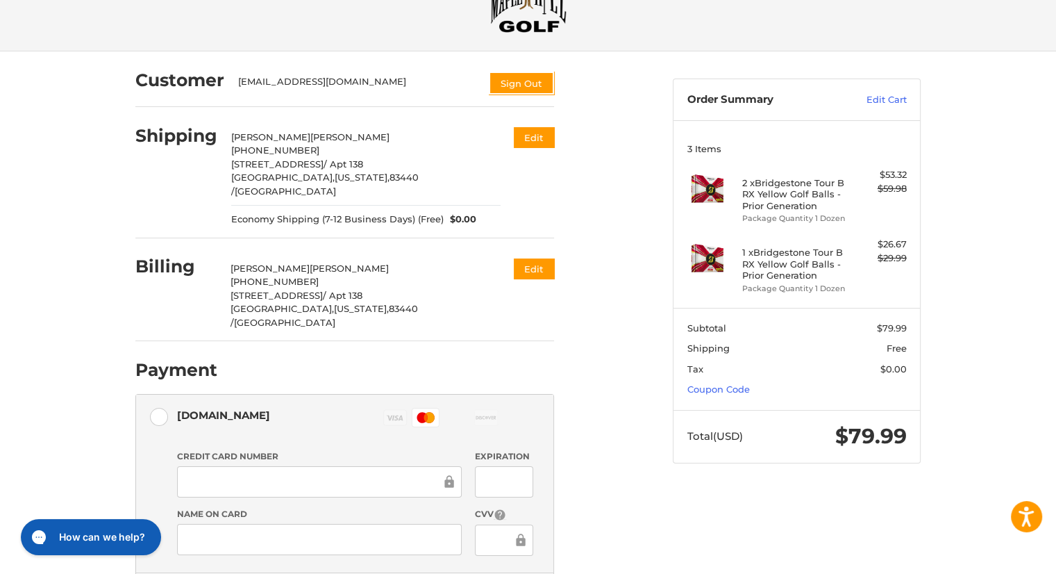
click at [530, 273] on div "Billing Jeff Rydalch +1 208-709-6924 565 Pioneer Rd / Apt 138 Rexburg, Idaho, 8…" at bounding box center [344, 291] width 419 height 97
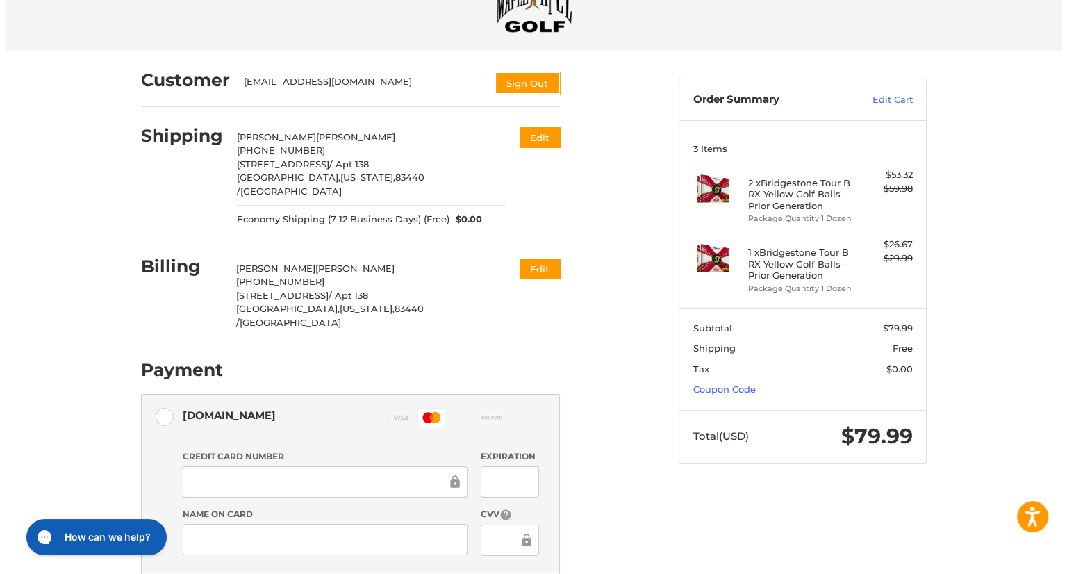
scroll to position [0, 0]
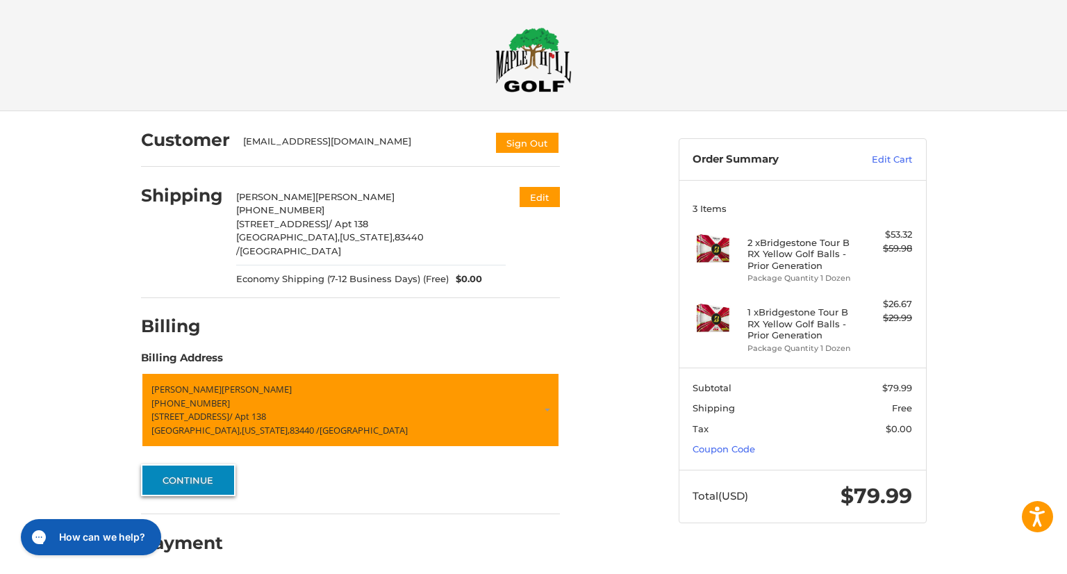
click at [211, 465] on button "Continue" at bounding box center [188, 480] width 94 height 32
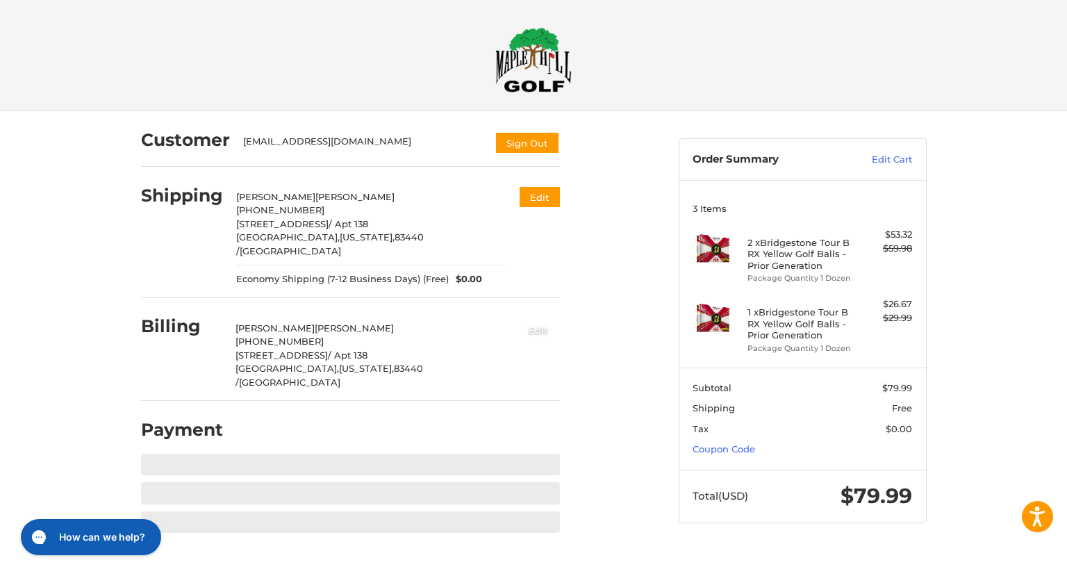
click at [546, 318] on button "Edit" at bounding box center [538, 329] width 43 height 23
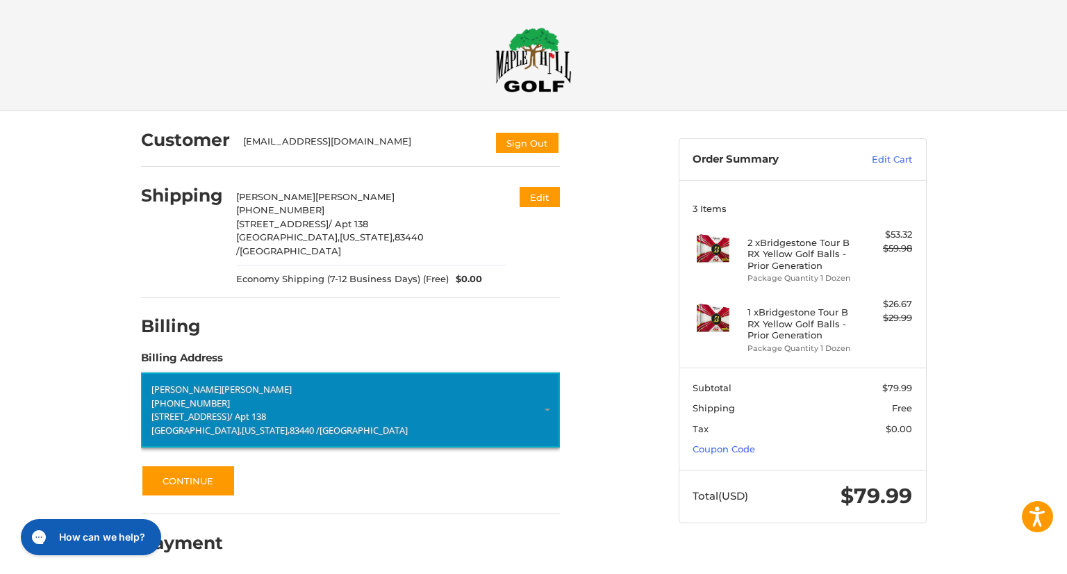
click at [372, 383] on p "Jeff Rydalch" at bounding box center [350, 390] width 398 height 14
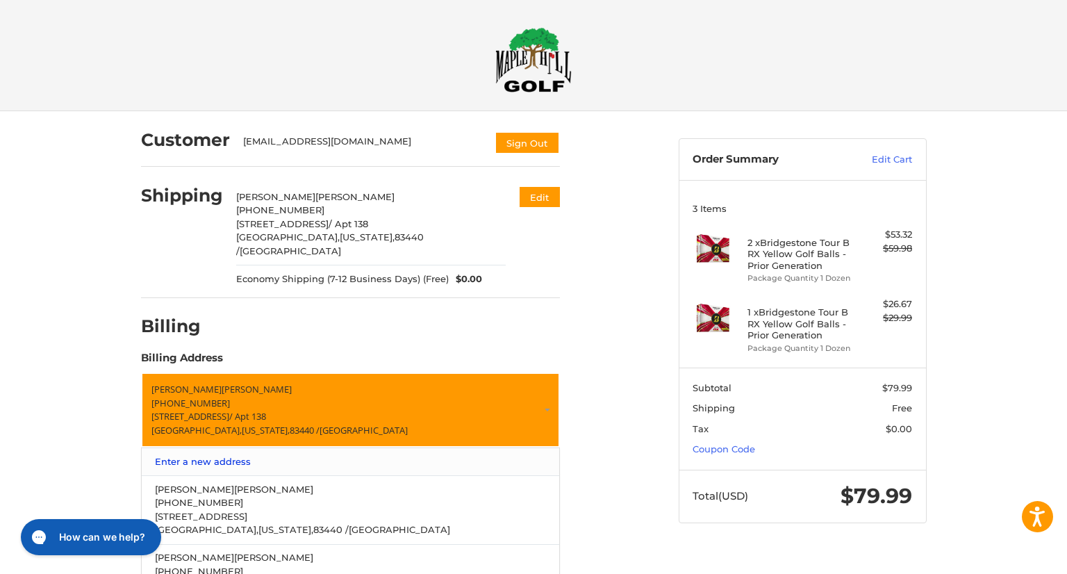
click at [245, 449] on link "Enter a new address" at bounding box center [350, 461] width 404 height 27
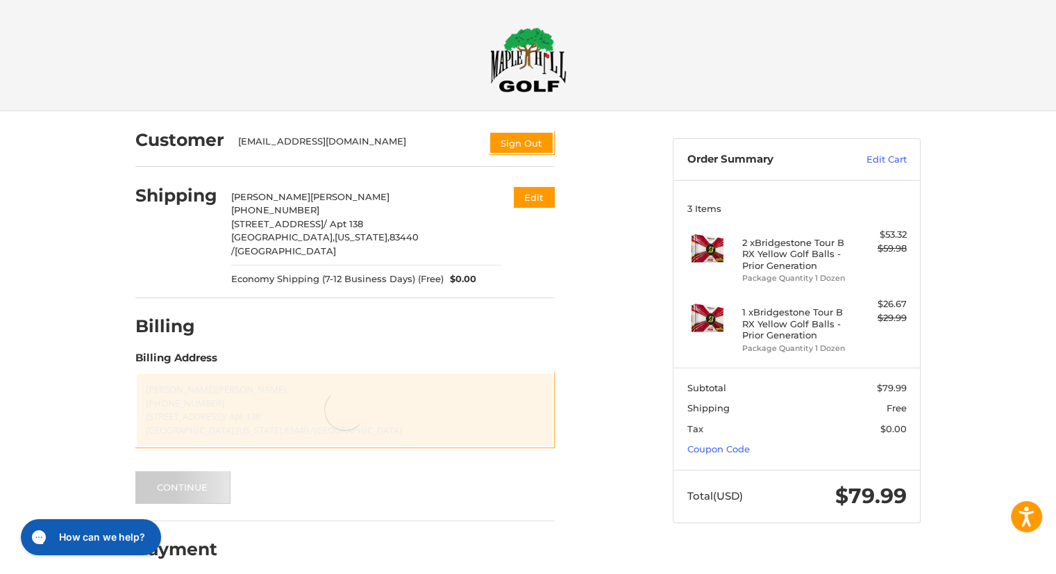
select select "**"
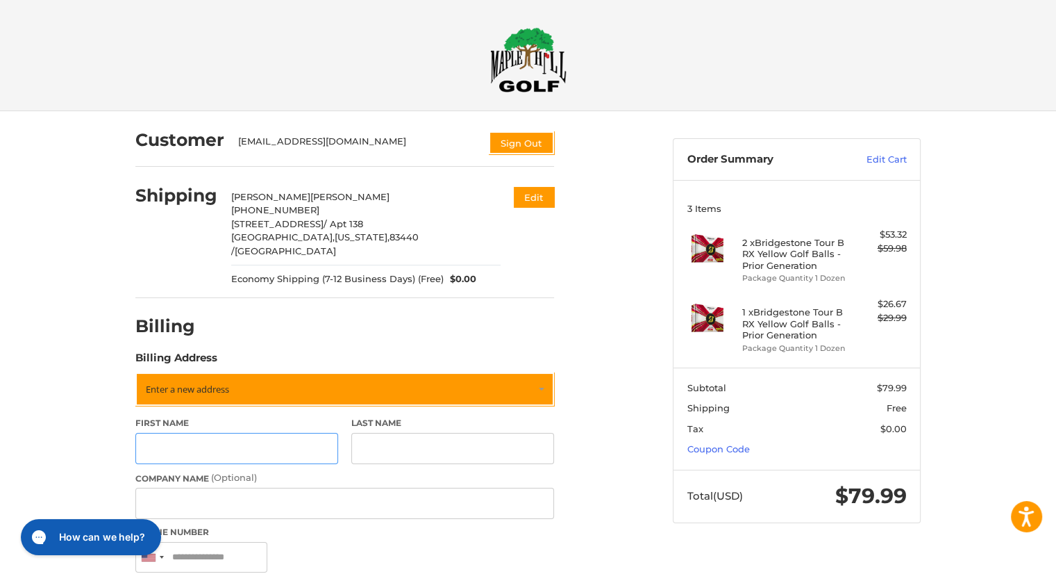
click at [229, 433] on input "First Name" at bounding box center [236, 448] width 203 height 31
type input "****"
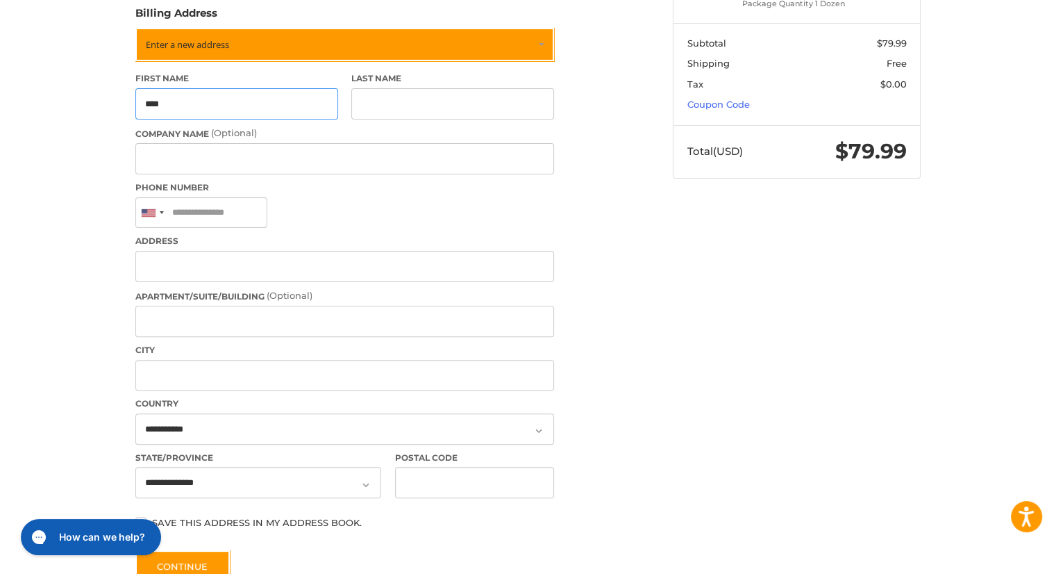
scroll to position [347, 0]
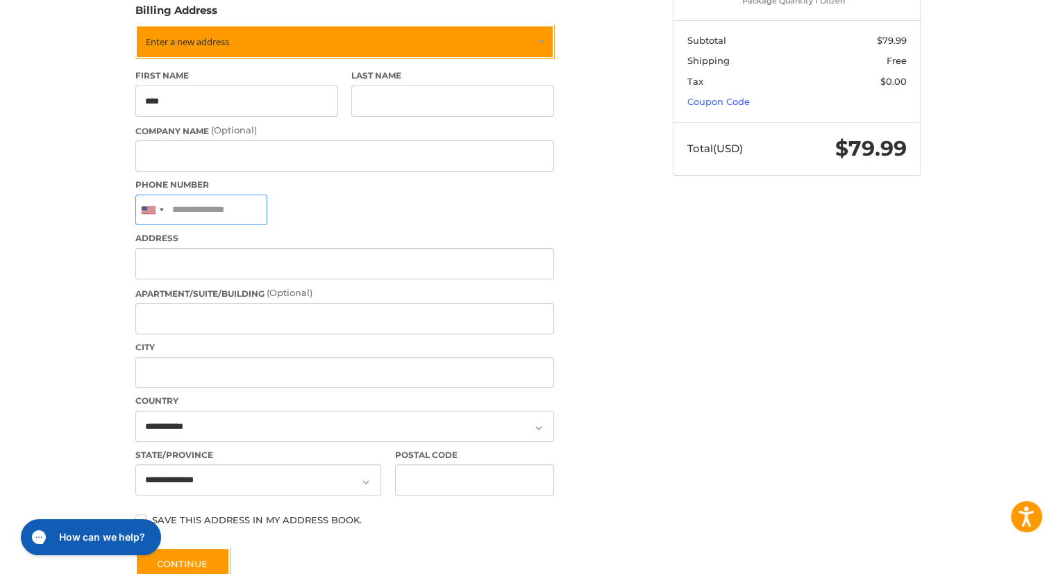
click at [225, 196] on input "Phone Number" at bounding box center [201, 209] width 132 height 31
type input "**********"
click at [233, 251] on input "Address" at bounding box center [344, 263] width 419 height 31
type input "**********"
click at [218, 317] on input "Apartment/Suite/Building (Optional)" at bounding box center [344, 318] width 419 height 31
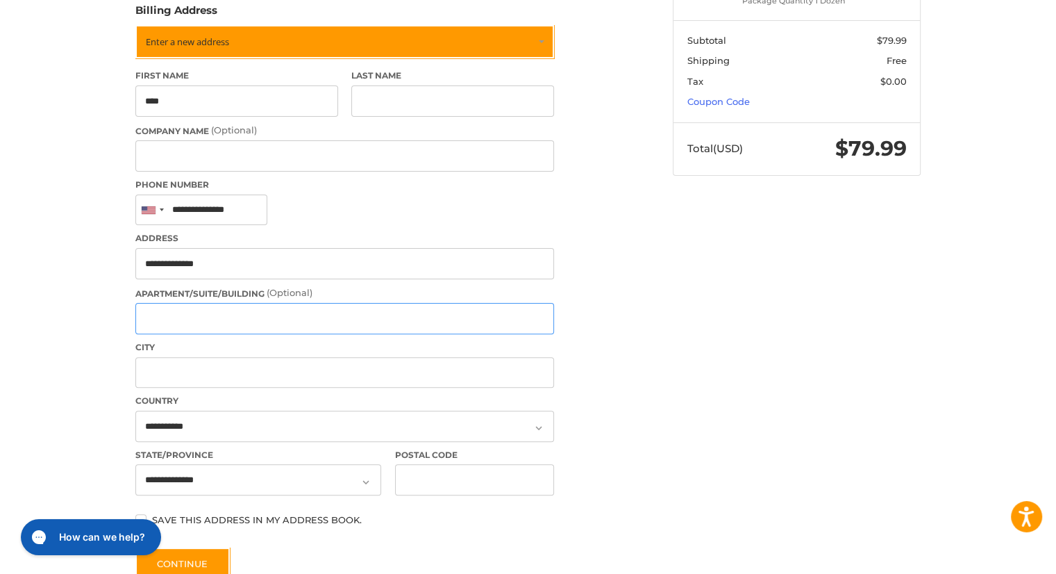
type input "*******"
click at [215, 370] on input "City" at bounding box center [344, 372] width 419 height 31
type input "*******"
click at [226, 410] on select "**********" at bounding box center [344, 425] width 419 height 31
click at [181, 465] on select "**********" at bounding box center [258, 479] width 246 height 31
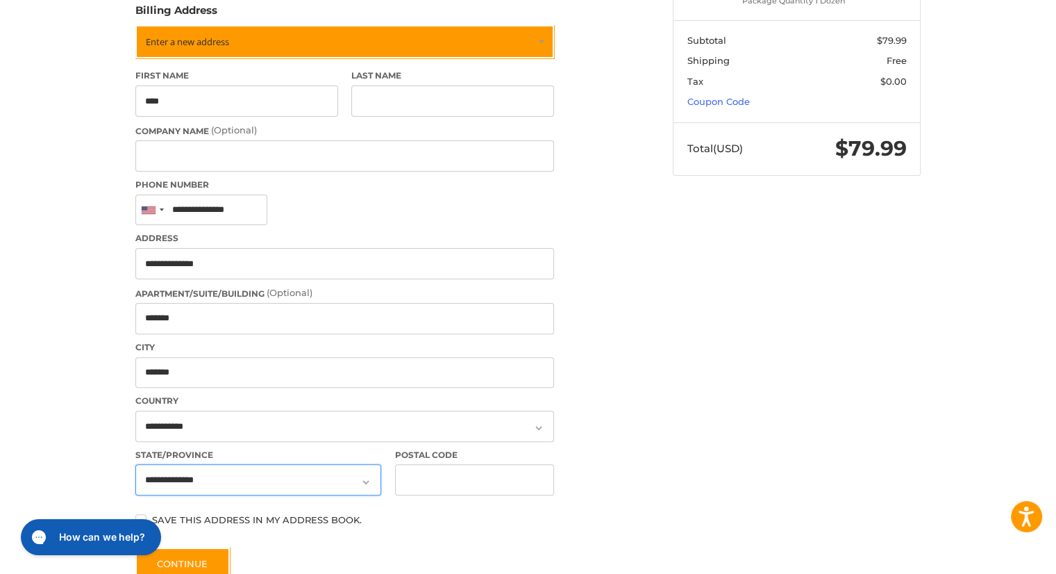
select select "**"
click at [135, 464] on select "**********" at bounding box center [258, 479] width 246 height 31
drag, startPoint x: 544, startPoint y: 455, endPoint x: 533, endPoint y: 456, distance: 10.4
click at [542, 464] on input "Postal Code" at bounding box center [475, 479] width 160 height 31
type input "*****"
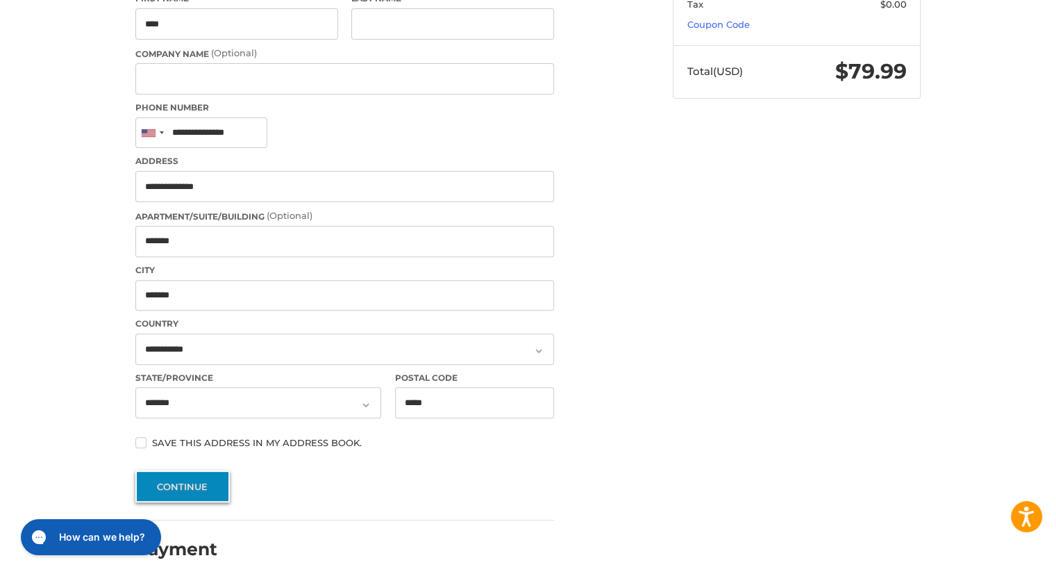
click at [207, 470] on button "Continue" at bounding box center [182, 486] width 94 height 32
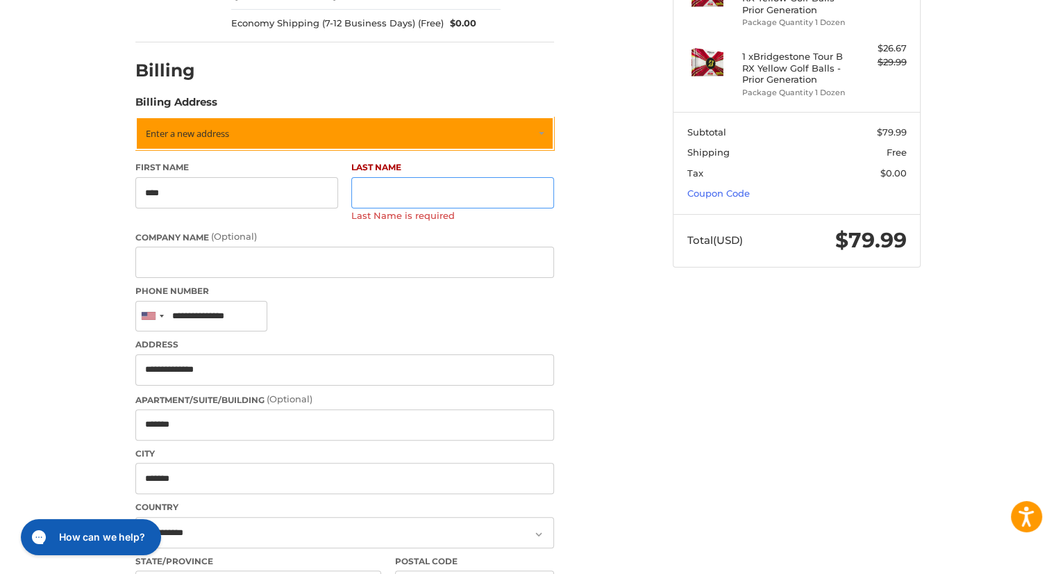
scroll to position [147, 0]
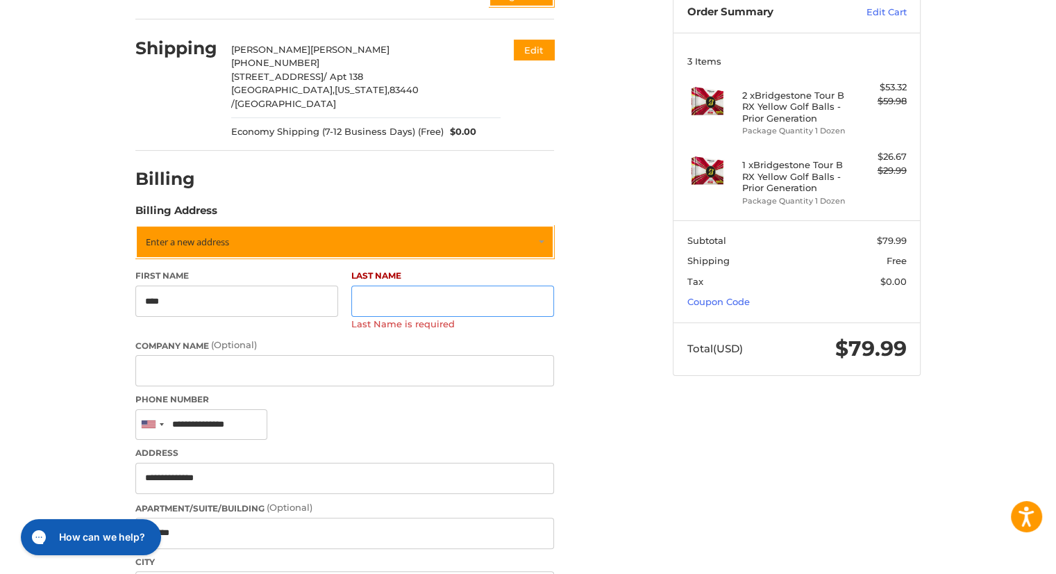
click at [486, 290] on input "Last Name" at bounding box center [452, 300] width 203 height 31
type input "*******"
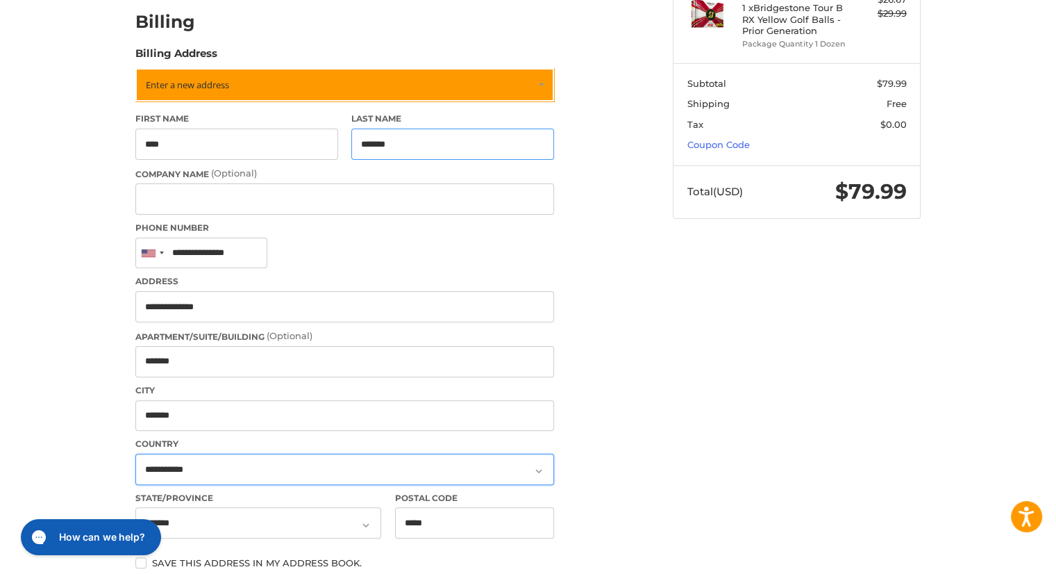
scroll to position [424, 0]
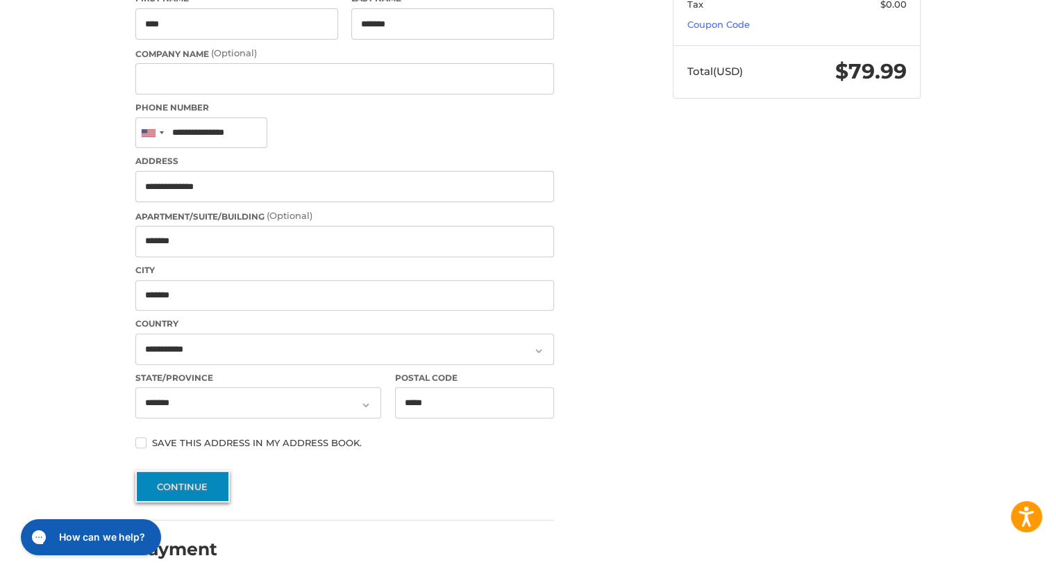
click at [174, 480] on button "Continue" at bounding box center [182, 486] width 94 height 32
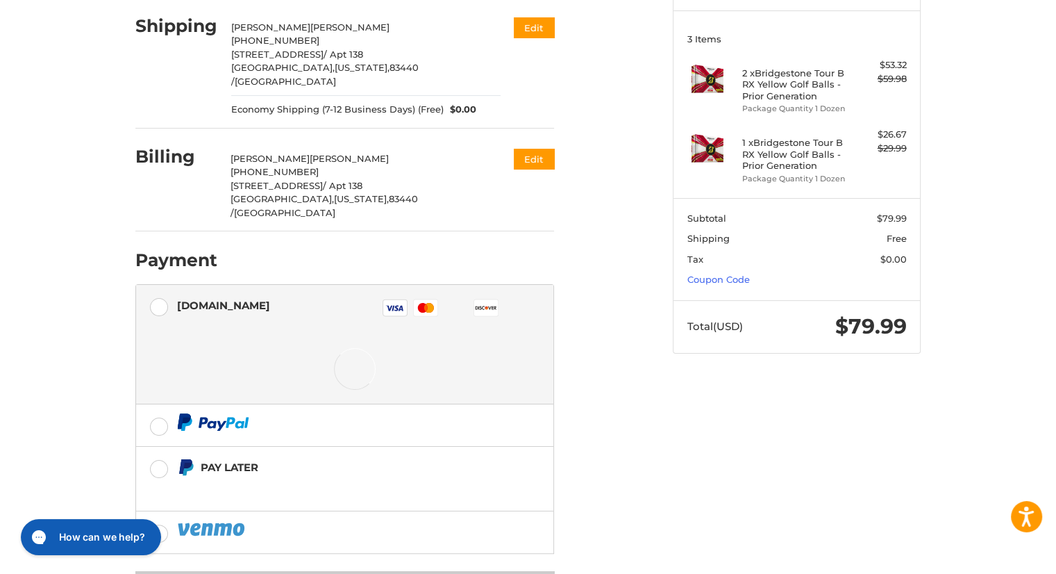
scroll to position [187, 0]
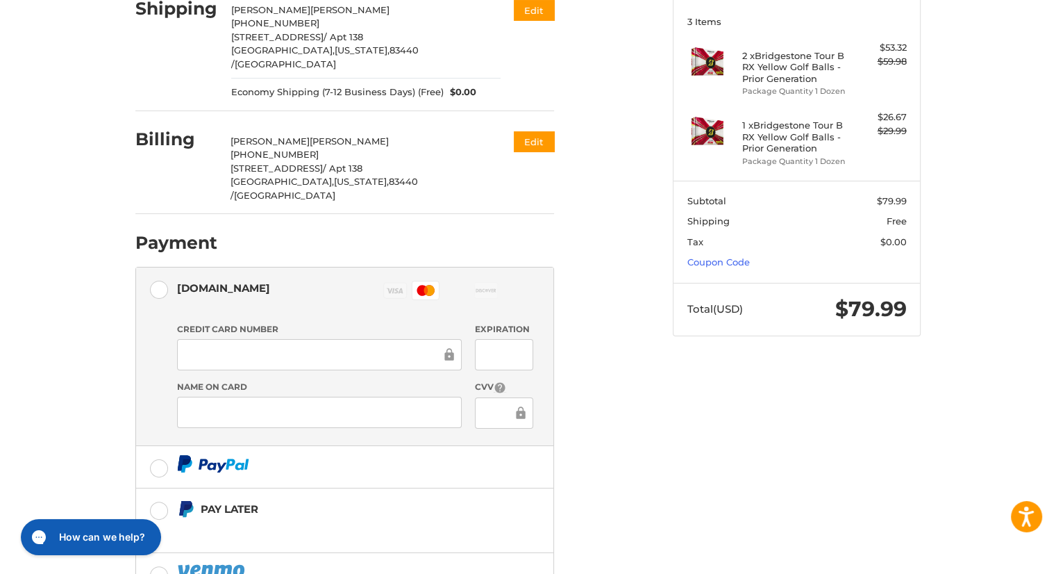
click at [628, 334] on div "Customer simdalch83@gmail.com Sign Out Shipping Jeff Rydalch +1 2087096924 565 …" at bounding box center [393, 296] width 537 height 744
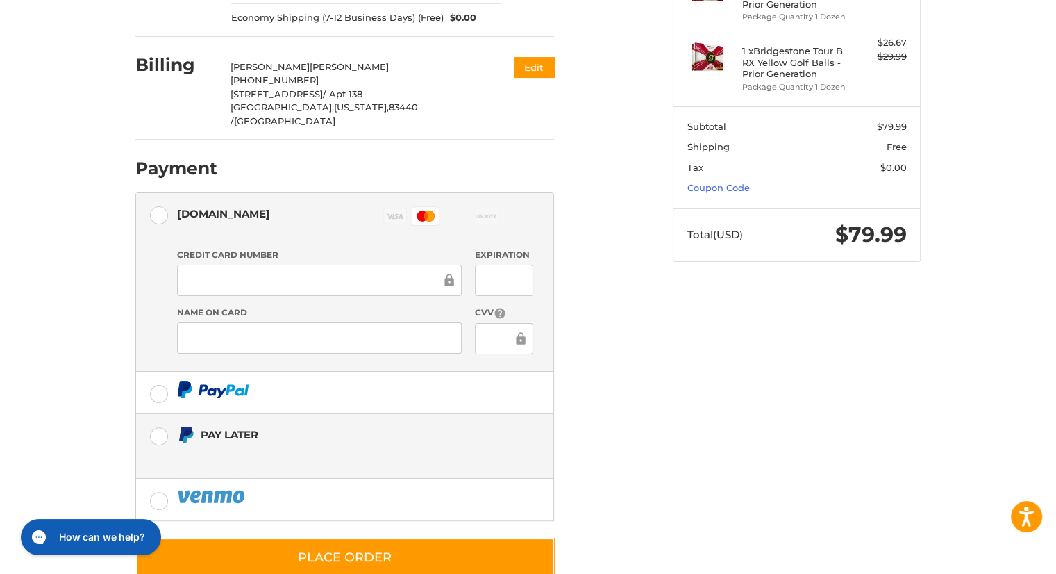
scroll to position [268, 0]
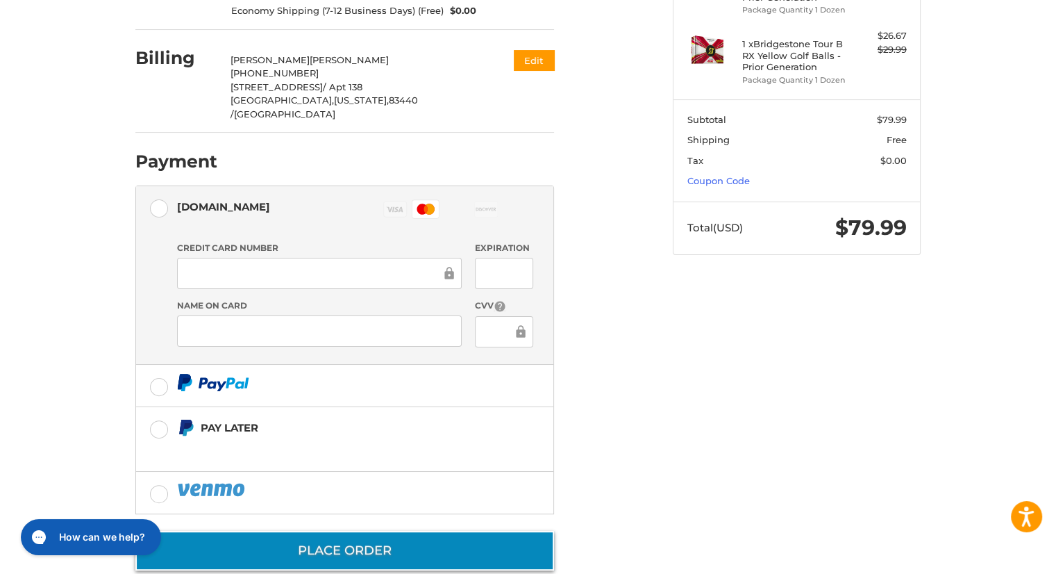
click at [381, 530] on button "Place Order" at bounding box center [344, 550] width 419 height 40
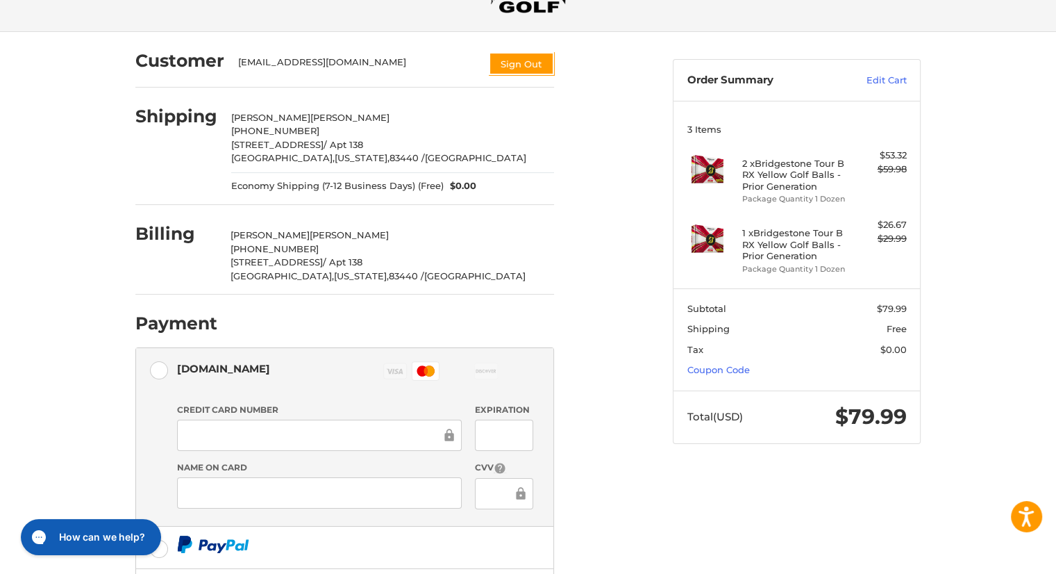
scroll to position [60, 0]
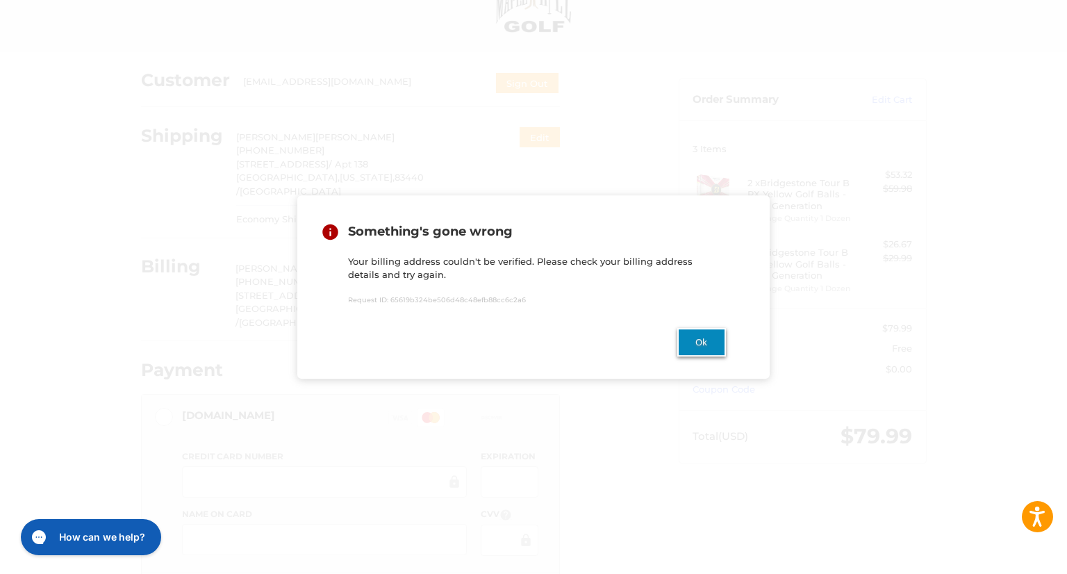
click at [712, 335] on button "Ok" at bounding box center [701, 342] width 49 height 28
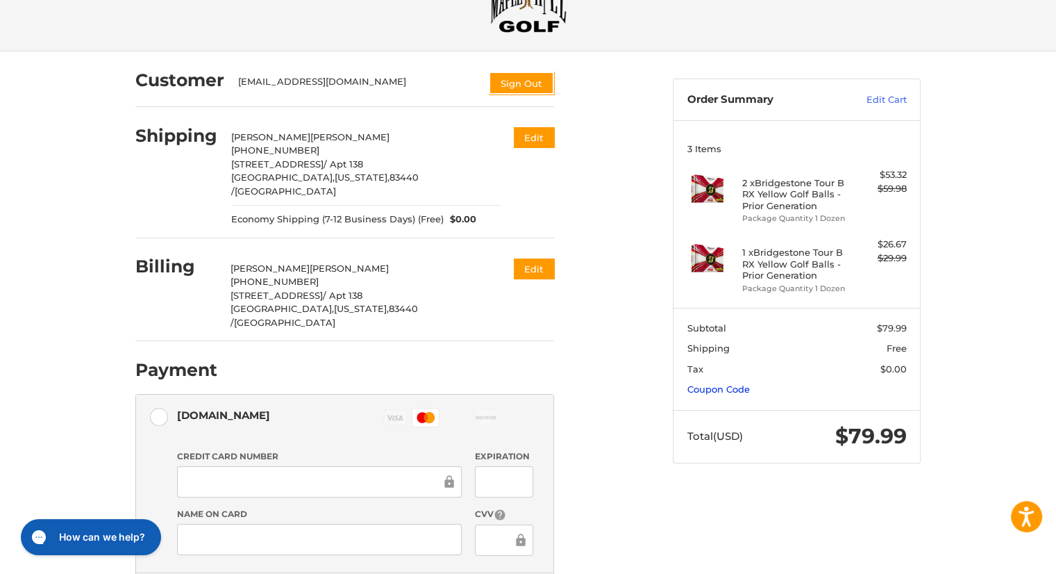
click at [717, 383] on link "Coupon Code" at bounding box center [718, 388] width 62 height 11
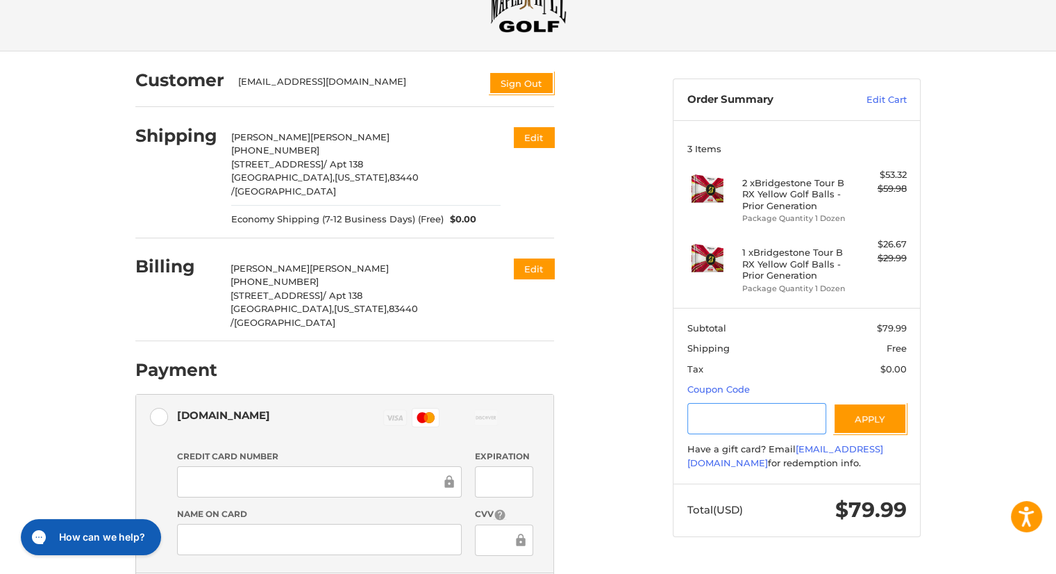
paste input "*********"
click at [852, 420] on button "Apply" at bounding box center [870, 418] width 74 height 31
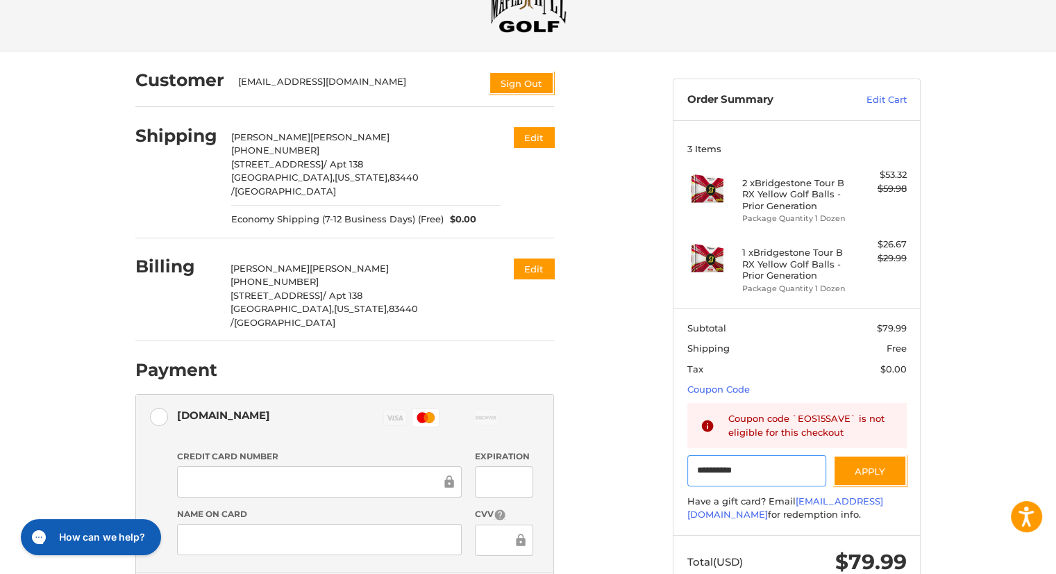
click at [767, 468] on input "*********" at bounding box center [757, 470] width 140 height 31
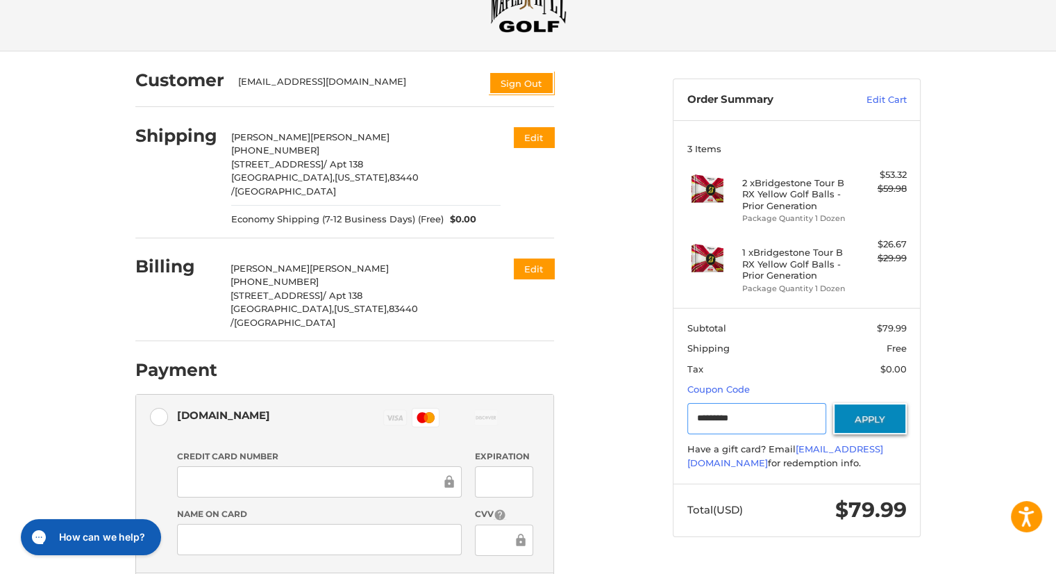
type input "*********"
click at [885, 409] on button "Apply" at bounding box center [870, 418] width 74 height 31
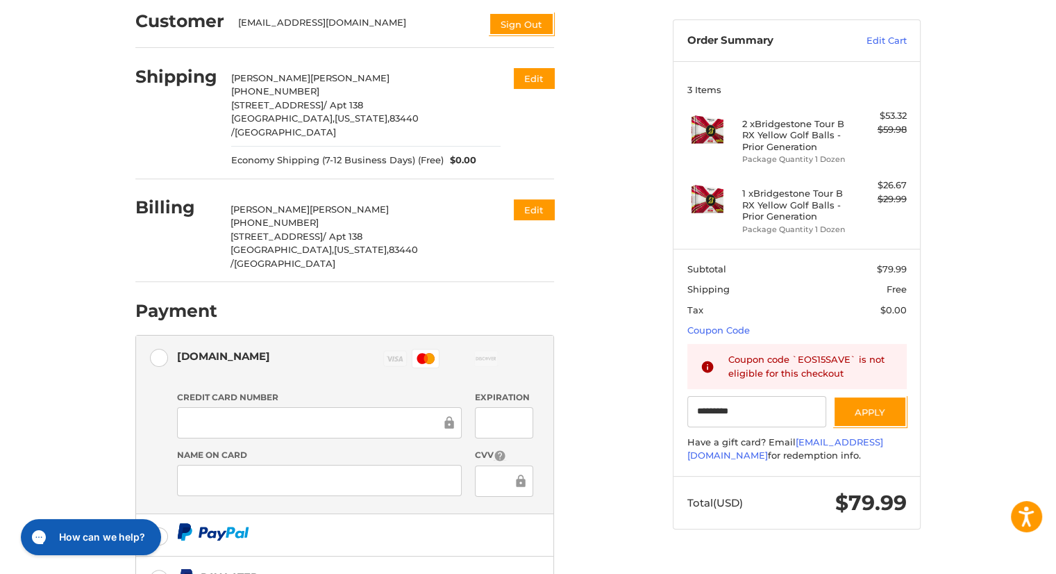
scroll to position [199, 0]
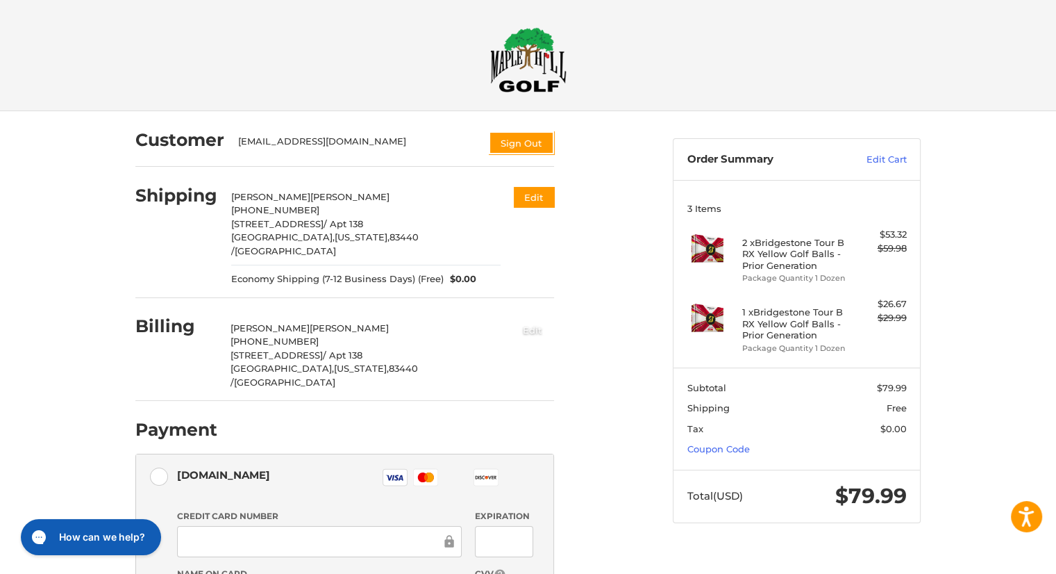
click at [538, 324] on button "Edit" at bounding box center [532, 329] width 43 height 23
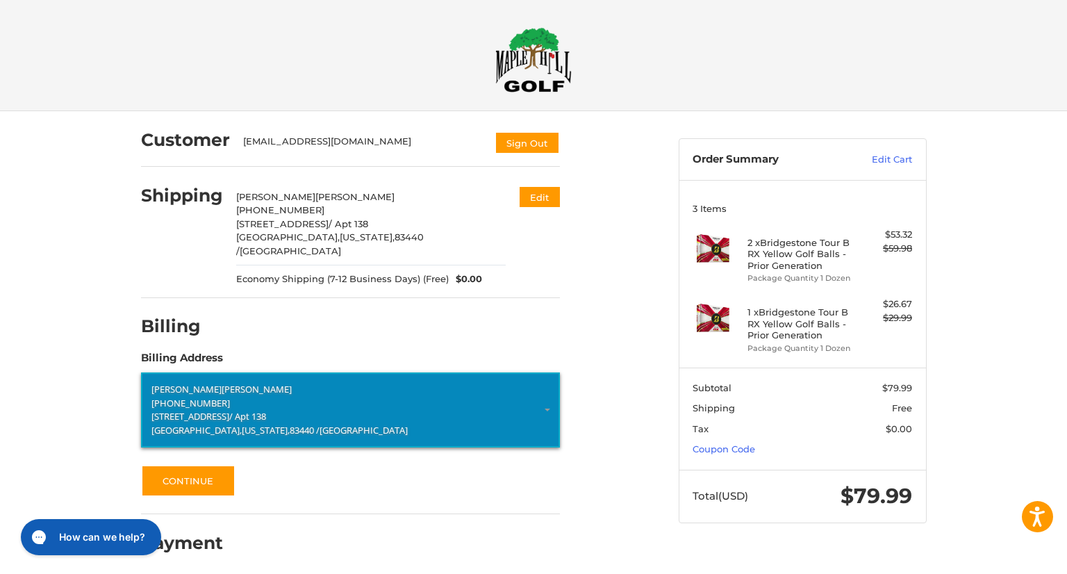
click at [265, 396] on p "[PHONE_NUMBER]" at bounding box center [350, 403] width 398 height 14
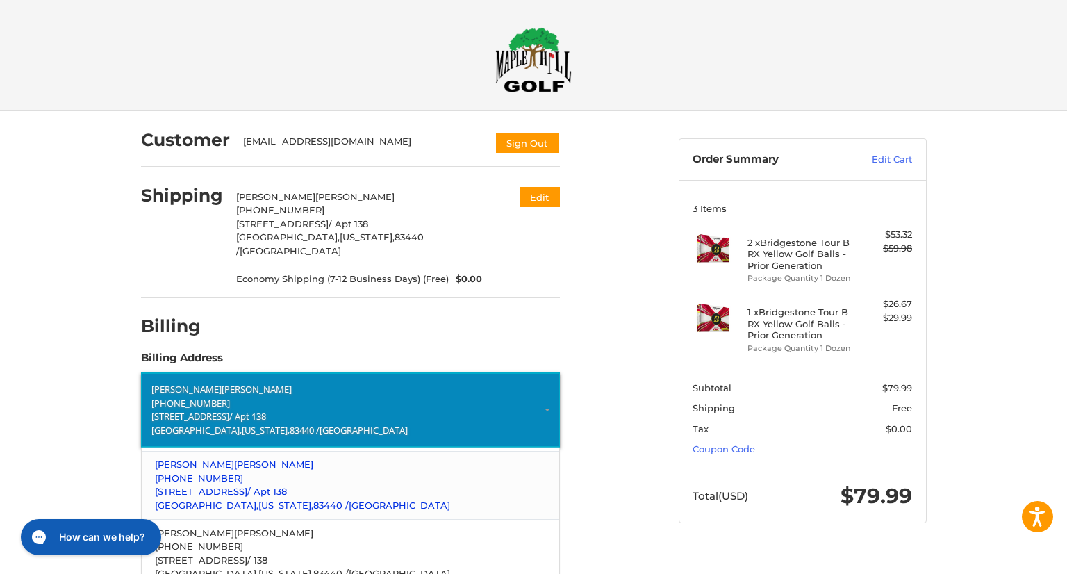
scroll to position [69, 0]
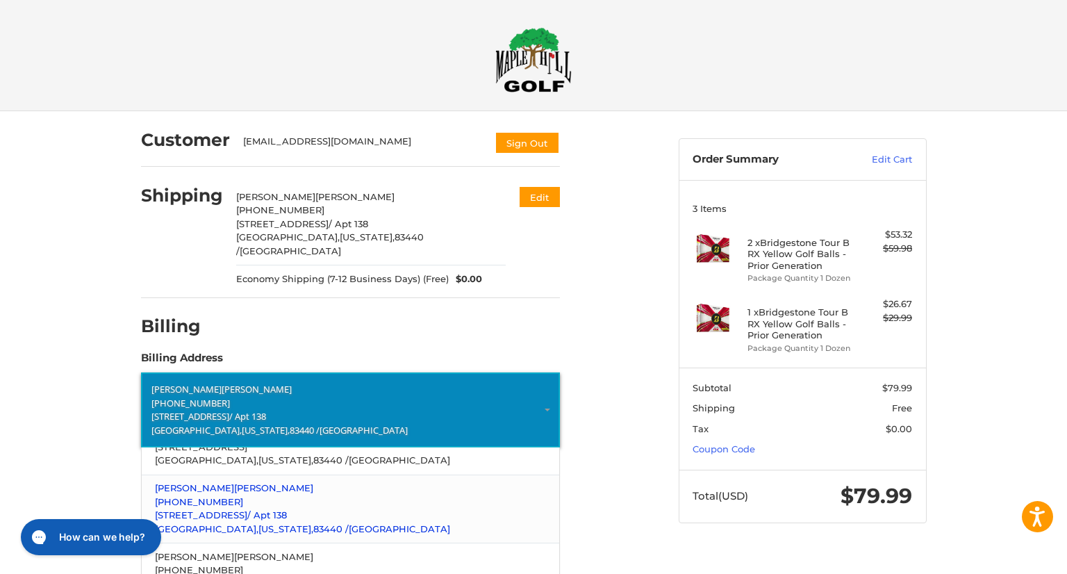
click at [242, 495] on p "[PHONE_NUMBER]" at bounding box center [350, 502] width 390 height 14
